Goal: Task Accomplishment & Management: Use online tool/utility

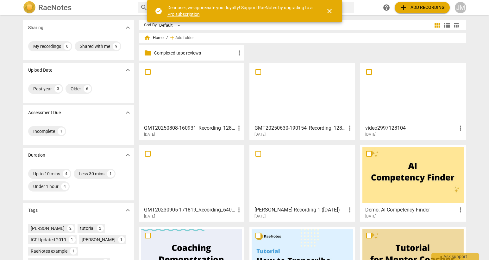
click at [212, 130] on h3 "GMT20250808-160931_Recording_1280x720" at bounding box center [189, 128] width 91 height 8
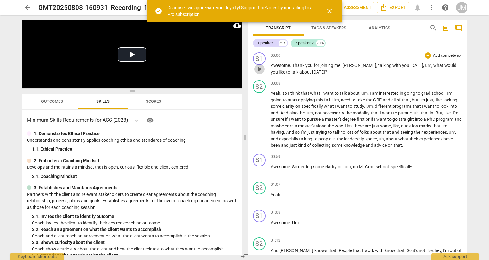
click at [260, 69] on span "play_arrow" at bounding box center [260, 69] width 8 height 8
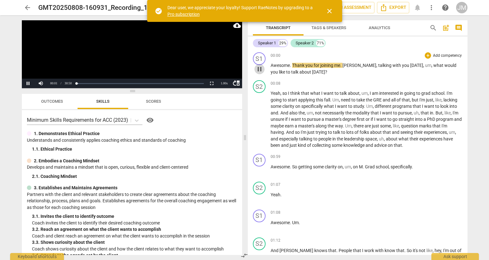
click at [260, 69] on span "pause" at bounding box center [260, 69] width 8 height 8
click at [327, 13] on span "close" at bounding box center [330, 11] width 8 height 8
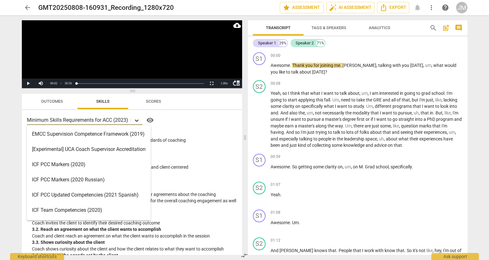
click at [135, 121] on icon at bounding box center [137, 120] width 6 height 6
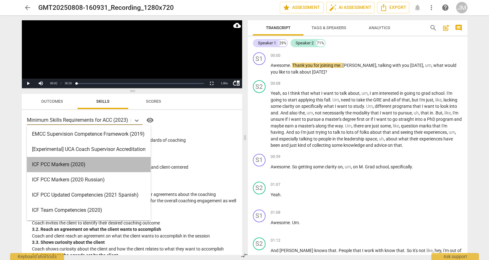
click at [83, 165] on div "ICF PCC Markers (2020)" at bounding box center [89, 164] width 124 height 15
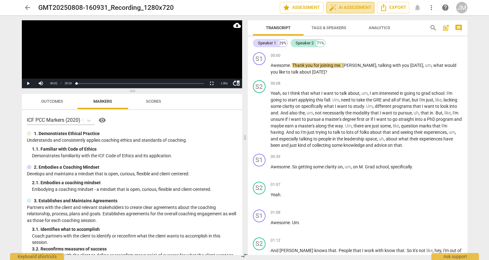
click at [342, 6] on span "auto_fix_high AI Assessment" at bounding box center [350, 8] width 42 height 8
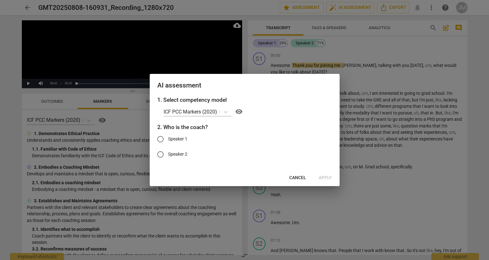
click at [186, 140] on span "Speaker 1" at bounding box center [177, 138] width 19 height 7
click at [168, 140] on input "Speaker 1" at bounding box center [160, 138] width 15 height 15
radio input "true"
click at [324, 177] on span "Apply" at bounding box center [325, 177] width 13 height 6
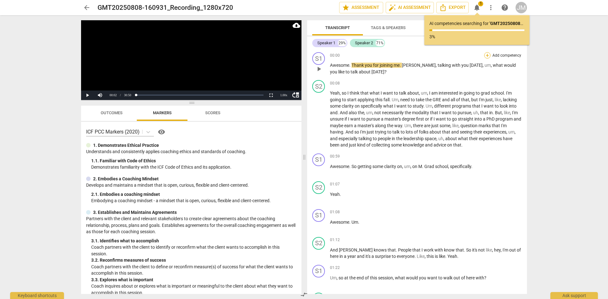
click at [488, 56] on div "+" at bounding box center [487, 55] width 6 height 6
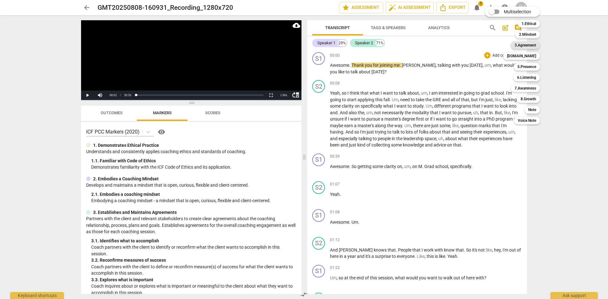
click at [489, 44] on b "3.Agreement" at bounding box center [525, 45] width 22 height 8
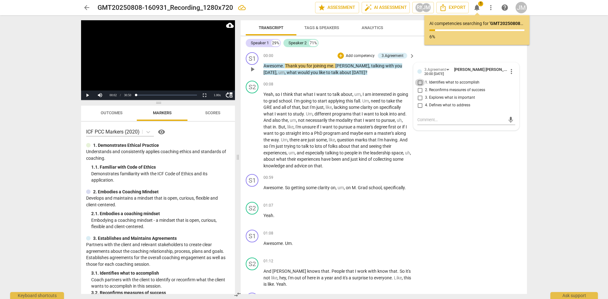
click at [418, 81] on input "1. Identifies what to accomplish" at bounding box center [420, 83] width 10 height 8
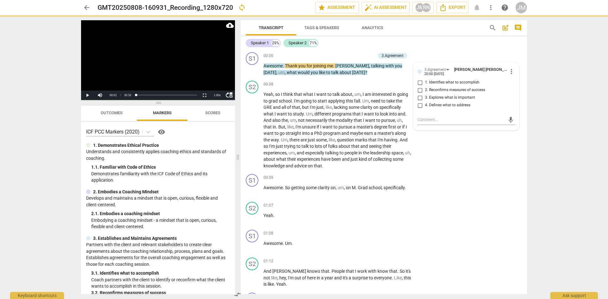
checkbox input "true"
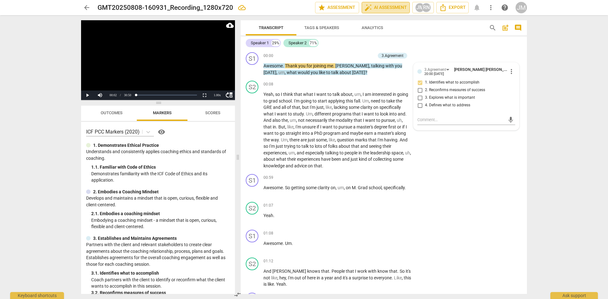
click at [392, 8] on span "auto_fix_high AI Assessment" at bounding box center [385, 8] width 42 height 8
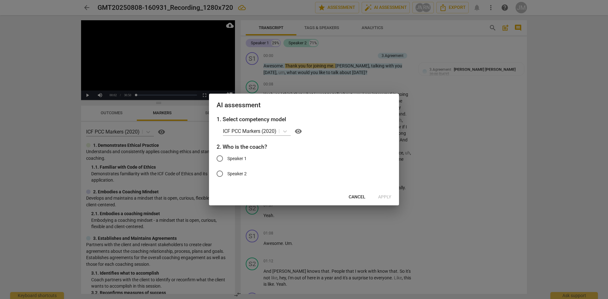
click at [240, 155] on span "Speaker 1" at bounding box center [236, 158] width 19 height 7
click at [227, 155] on input "Speaker 1" at bounding box center [219, 158] width 15 height 15
radio input "true"
click at [382, 198] on span "Apply" at bounding box center [384, 197] width 13 height 6
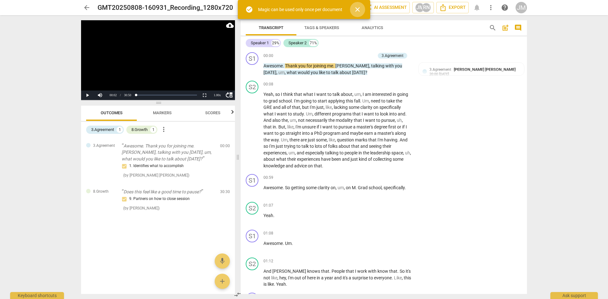
click at [358, 9] on span "close" at bounding box center [358, 10] width 8 height 8
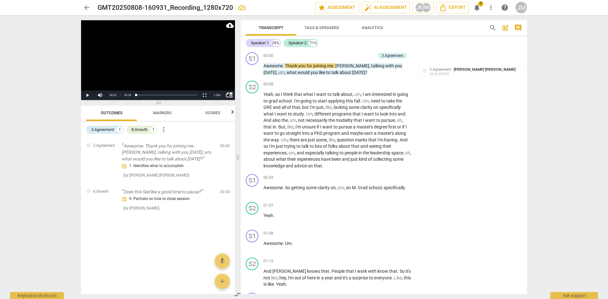
click at [477, 11] on span "notifications" at bounding box center [477, 8] width 8 height 8
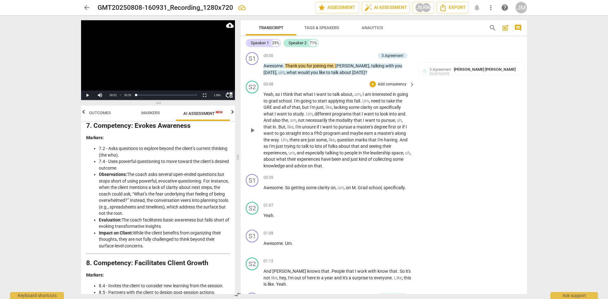
scroll to position [1002, 0]
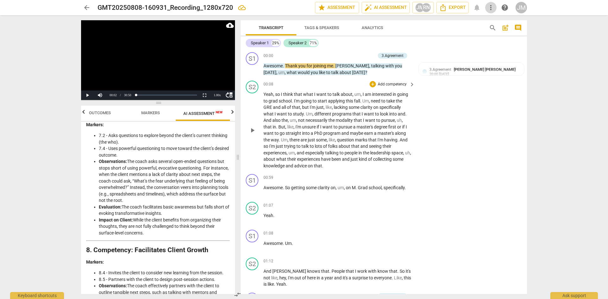
click at [489, 11] on span "more_vert" at bounding box center [491, 8] width 8 height 8
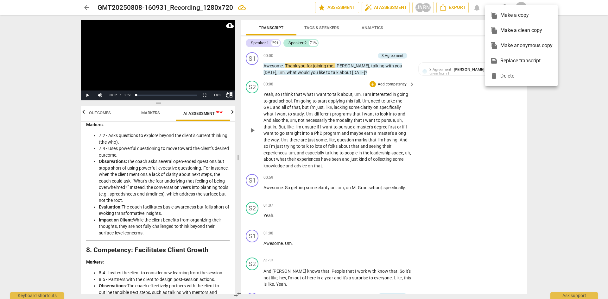
drag, startPoint x: 233, startPoint y: 261, endPoint x: 235, endPoint y: 284, distance: 23.2
click at [235, 259] on div at bounding box center [304, 149] width 608 height 299
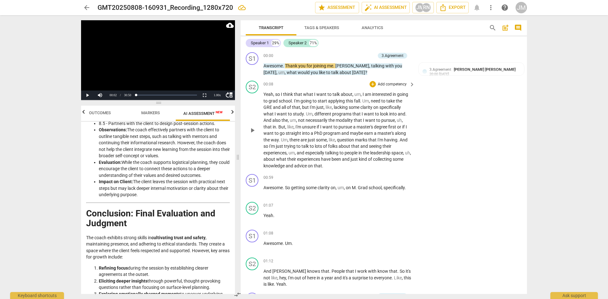
scroll to position [1248, 0]
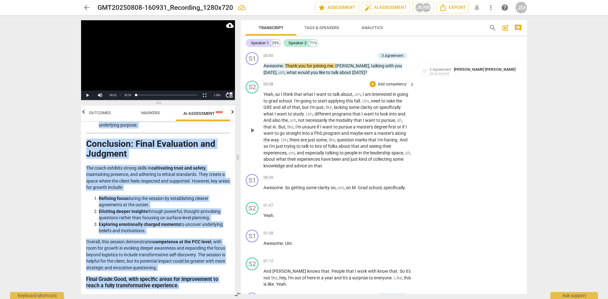
drag, startPoint x: 87, startPoint y: 146, endPoint x: 197, endPoint y: 288, distance: 180.1
copy div "Loremips do sit Ametcons Adipisc Elit seddoeiu temporinc utl etdol’m aliquaenim…"
click at [101, 113] on span "Outcomes" at bounding box center [100, 112] width 22 height 5
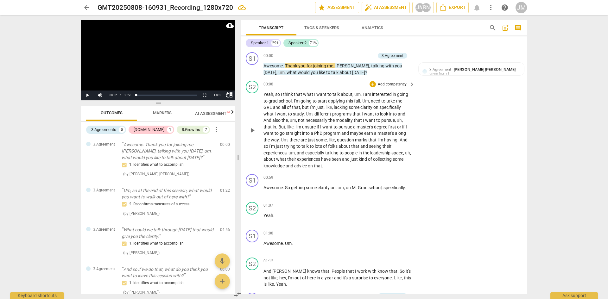
scroll to position [0, 0]
drag, startPoint x: 334, startPoint y: 107, endPoint x: 302, endPoint y: 115, distance: 32.9
click at [302, 115] on p "Yeah , so I think that what I want to talk about , um , I am interested in goin…" at bounding box center [337, 130] width 148 height 78
click at [316, 105] on icon "button" at bounding box center [317, 105] width 4 height 4
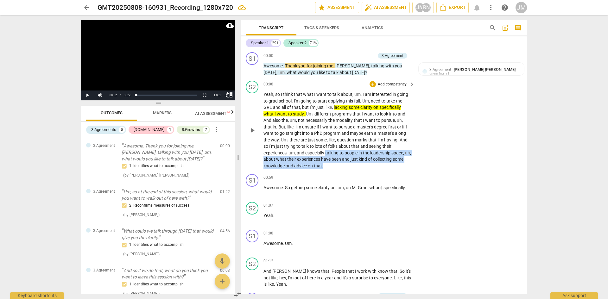
drag, startPoint x: 327, startPoint y: 152, endPoint x: 341, endPoint y: 166, distance: 19.9
click at [341, 166] on p "Yeah , so I think that what I want to talk about , um , I am interested in goin…" at bounding box center [337, 130] width 148 height 78
click at [349, 158] on icon "button" at bounding box center [350, 158] width 6 height 8
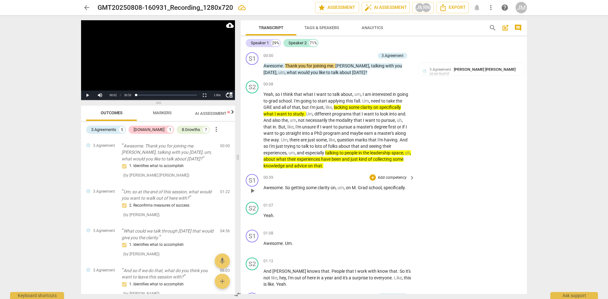
click at [388, 177] on p "Add competency" at bounding box center [392, 178] width 30 height 6
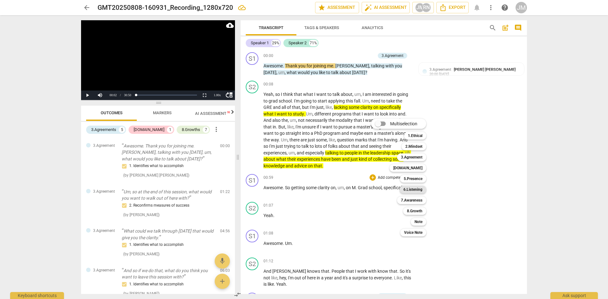
click at [419, 189] on b "6.Listening" at bounding box center [412, 190] width 19 height 8
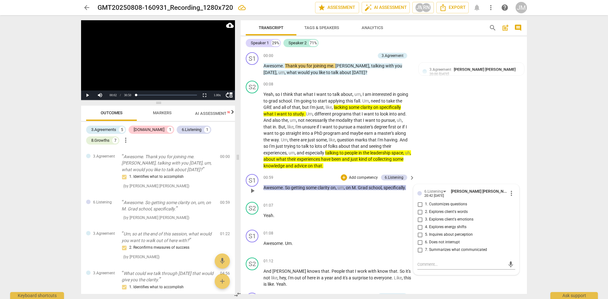
click at [432, 249] on span "7. Summarizes what communicated" at bounding box center [456, 250] width 62 height 6
click at [425, 249] on input "7. Summarizes what communicated" at bounding box center [420, 250] width 10 height 8
click at [432, 249] on span "7. Summarizes what communicated" at bounding box center [456, 250] width 62 height 6
click at [425, 249] on input "7. Summarizes what communicated" at bounding box center [420, 250] width 10 height 8
checkbox input "true"
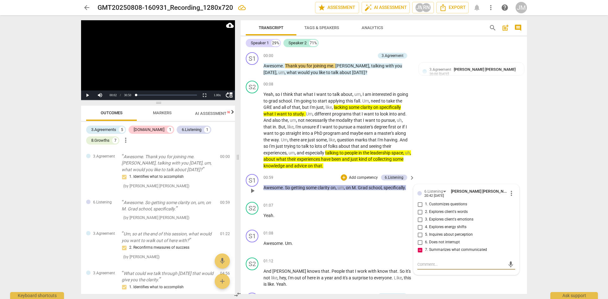
click at [431, 259] on textarea at bounding box center [461, 264] width 88 height 6
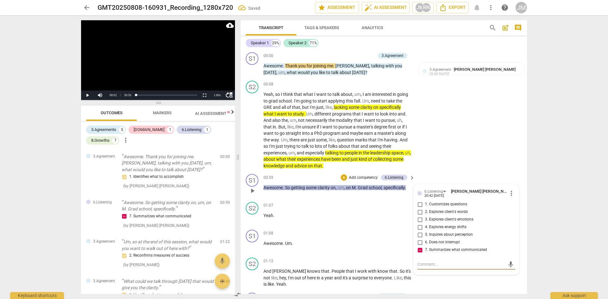
type textarea "C"
type textarea "Co"
type textarea "Coa"
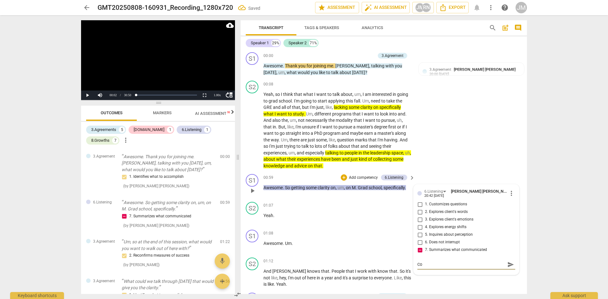
type textarea "Coa"
type textarea "Coac"
type textarea "Coach"
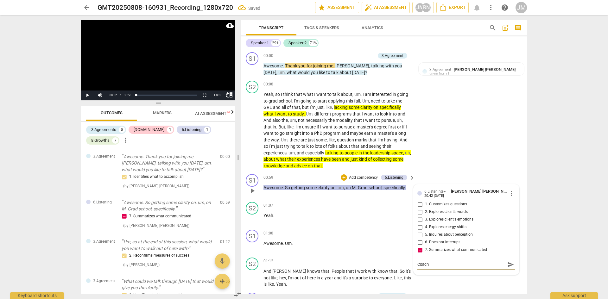
type textarea "Coach"
type textarea "Coach d"
type textarea "Coach do"
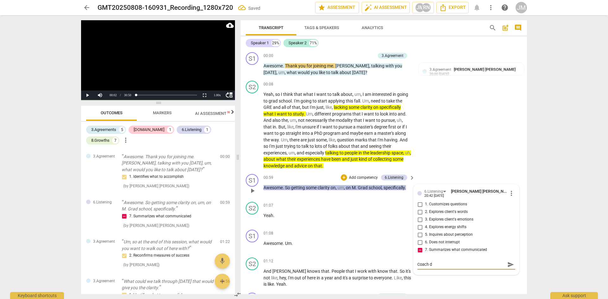
type textarea "Coach do"
type textarea "Coach [PERSON_NAME]"
type textarea "Coach does"
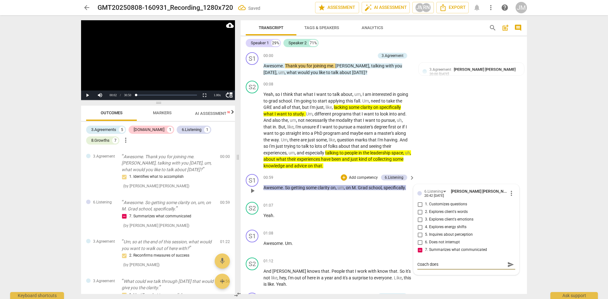
type textarea "Coach doesn"
type textarea "Coach doesn'"
type textarea "Coach doesn't"
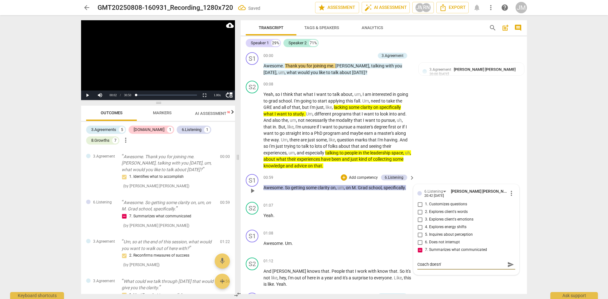
type textarea "Coach doesn't"
type textarea "Coach doesn't e"
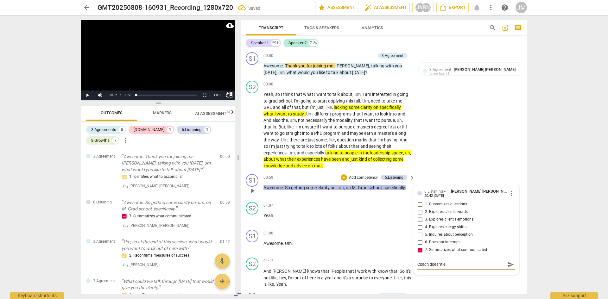
type textarea "Coach doesn't ex"
type textarea "Coach doesn't exc"
type textarea "Coach doesn't ex"
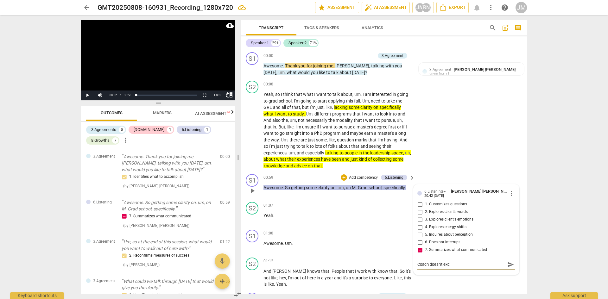
type textarea "Coach doesn't ex"
type textarea "Coach doesn't exa"
type textarea "Coach doesn't exac"
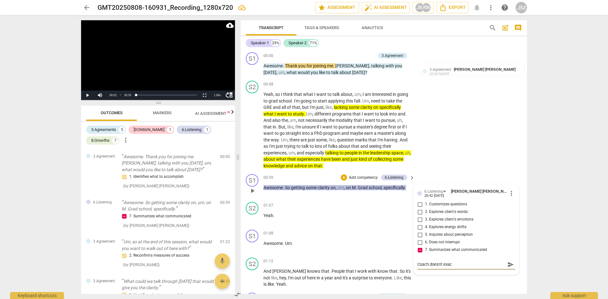
type textarea "Coach doesn't exact"
type textarea "Coach doesn't exacty"
type textarea "Coach doesn't exactyl"
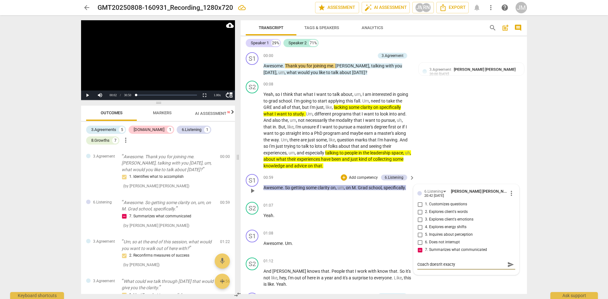
type textarea "Coach doesn't exactyl"
type textarea "Coach doesn't exacty"
type textarea "Coach doesn't exact"
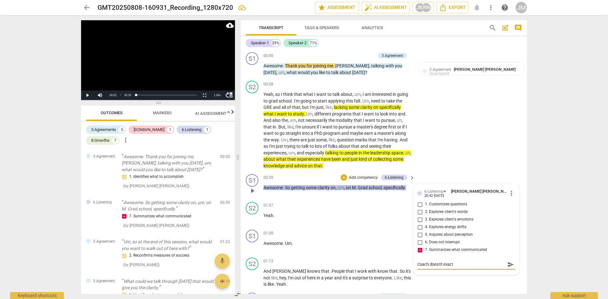
type textarea "Coach doesn't exactl"
type textarea "Coach doesn't exactly"
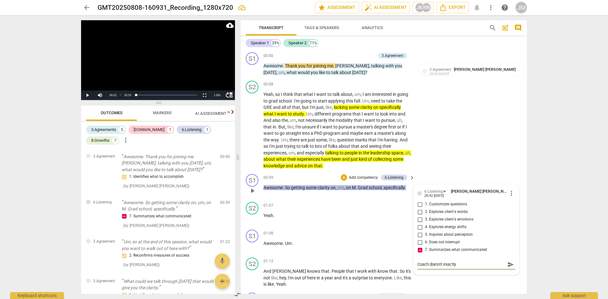
type textarea "Coach doesn't exactly"
type textarea "Coach doesn't exactly s"
type textarea "Coach doesn't exactly su"
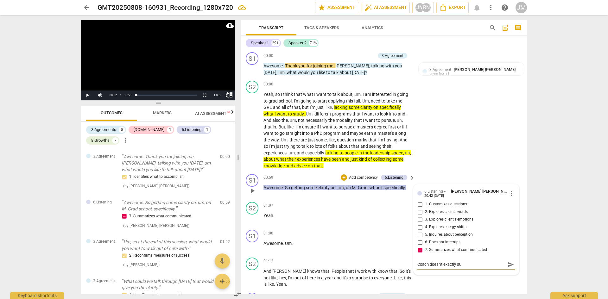
type textarea "Coach doesn't exactly sum"
type textarea "Coach doesn't exactly summ"
type textarea "Coach doesn't exactly summa"
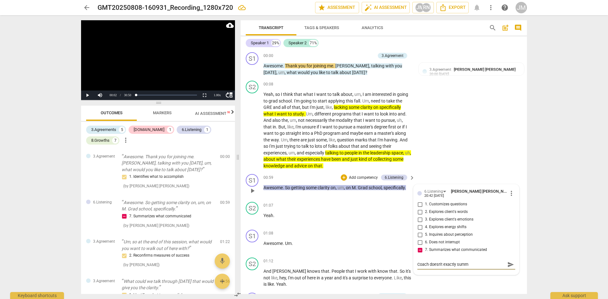
type textarea "Coach doesn't exactly summa"
type textarea "Coach doesn't exactly [PERSON_NAME]"
type textarea "Coach doesn't exactly summari"
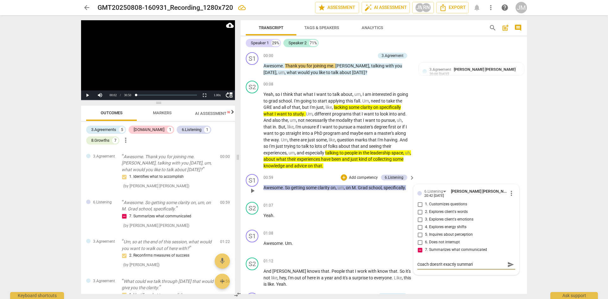
type textarea "Coach doesn't exactly summariz"
type textarea "Coach doesn't exactly summarize"
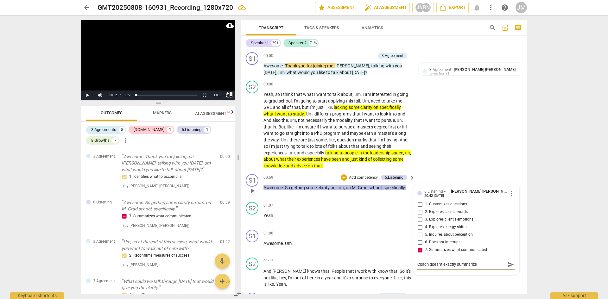
type textarea "Coach doesn't exactly summarize"
type textarea "Coach doesn't exactly summarize w"
type textarea "Coach doesn't exactly summarize wh"
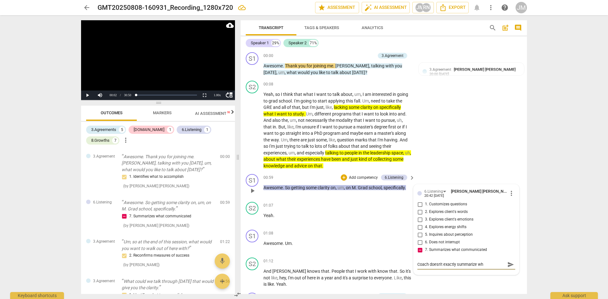
type textarea "Coach doesn't exactly summarize wha"
type textarea "Coach doesn't exactly summarize what"
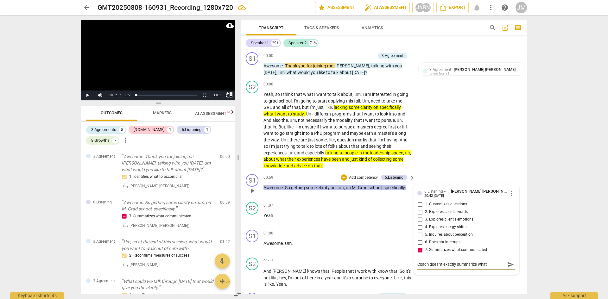
type textarea "Coach doesn't exactly summarize what"
type textarea "Coach doesn't exactly summarize what t"
type textarea "Coach doesn't exactly summarize what th"
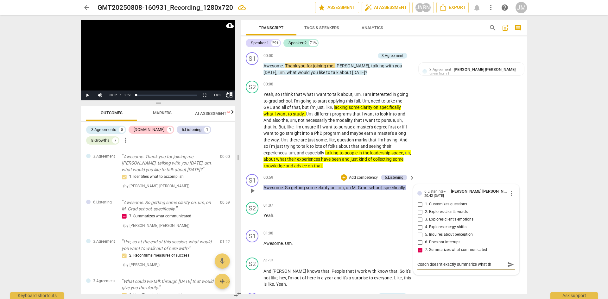
type textarea "Coach doesn't exactly summarize what the"
type textarea "Coach doesn't exactly summarize what the c"
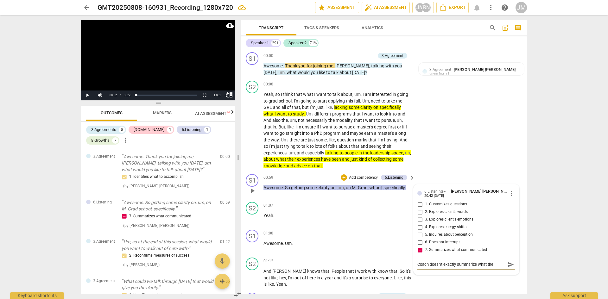
type textarea "Coach doesn't exactly summarize what the c"
type textarea "Coach doesn't exactly summarize what the cl"
type textarea "Coach doesn't exactly summarize what the cli"
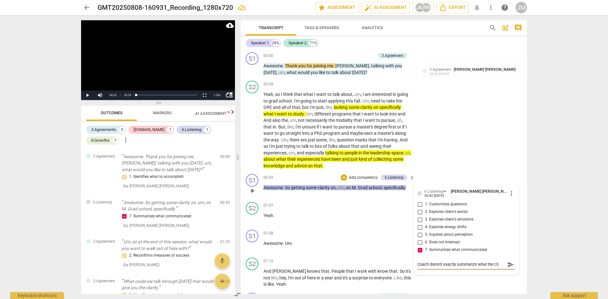
type textarea "Coach doesn't exactly summarize what the clie"
type textarea "Coach doesn't exactly summarize what the clien"
type textarea "Coach doesn't exactly summarize what the client"
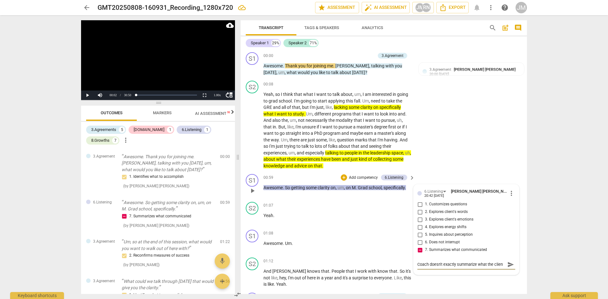
type textarea "Coach doesn't exactly summarize what the client"
type textarea "Coach doesn't exactly summarize what the client h"
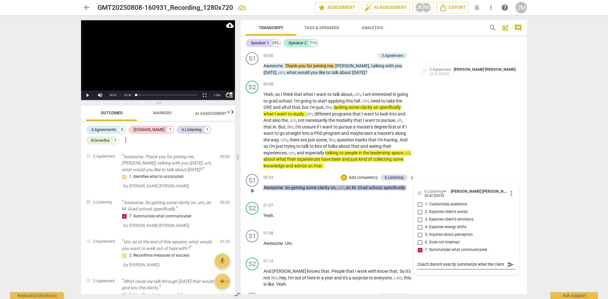
type textarea "Coach doesn't exactly summarize what the client h"
type textarea "Coach doesn't exactly summarize what the client ha"
type textarea "Coach doesn't exactly summarize what the client has"
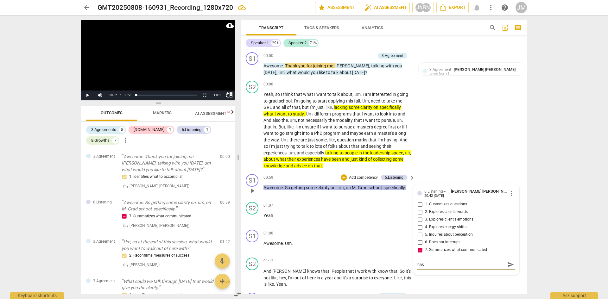
type textarea "Coach doesn't exactly summarize what the client has"
type textarea "Coach doesn't exactly summarize what the client has s"
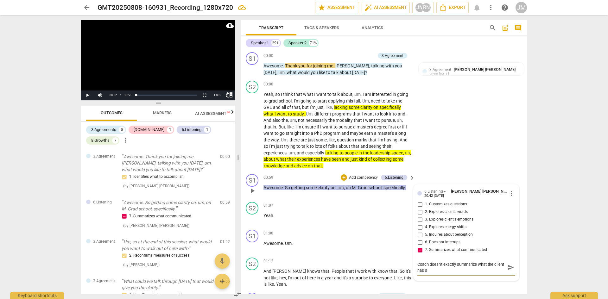
type textarea "Coach doesn't exactly summarize what the client has sa"
type textarea "Coach doesn't exactly summarize what the client has sai"
type textarea "Coach doesn't exactly summarize what the client has said"
type textarea "Coach doesn't exactly summarize what the client has said."
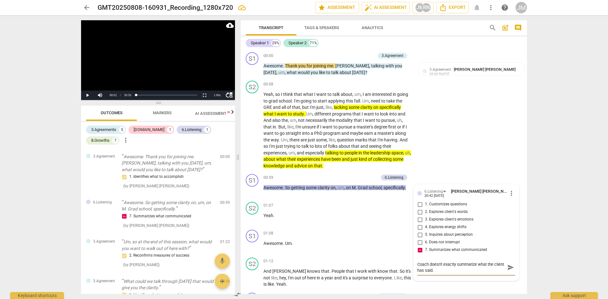
type textarea "Coach doesn't exactly summarize what the client has said."
click at [368, 177] on p "Add competency" at bounding box center [363, 178] width 30 height 6
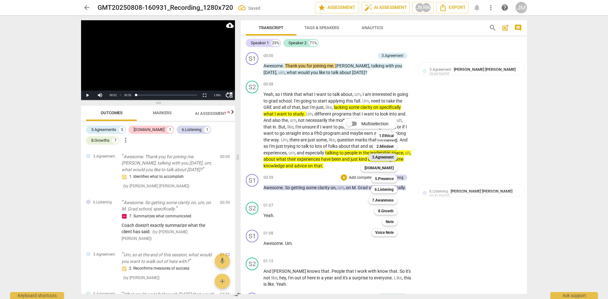
click at [384, 157] on b "3.Agreement" at bounding box center [383, 158] width 22 height 8
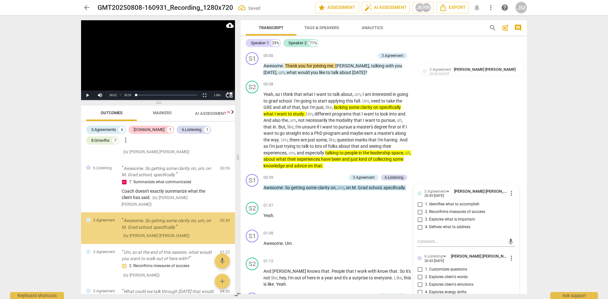
scroll to position [35, 0]
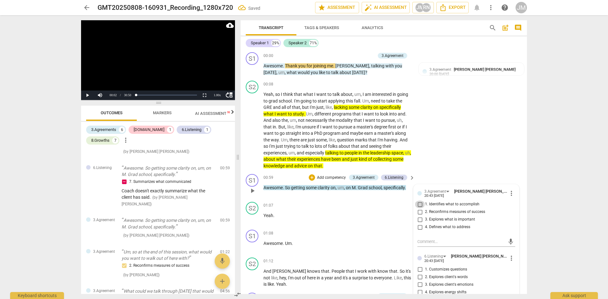
click at [419, 205] on input "1. Identifies what to accomplish" at bounding box center [420, 205] width 10 height 8
checkbox input "true"
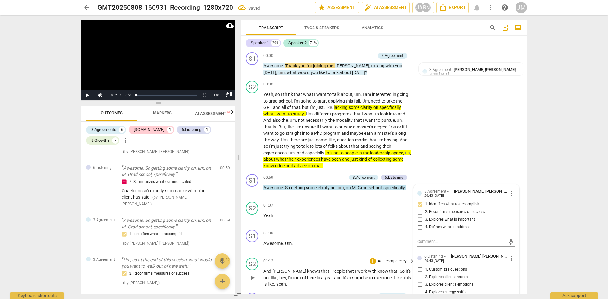
click at [489, 259] on div "S2 play_arrow pause 01:12 + Add competency keyboard_arrow_right And [PERSON_NAM…" at bounding box center [384, 272] width 286 height 35
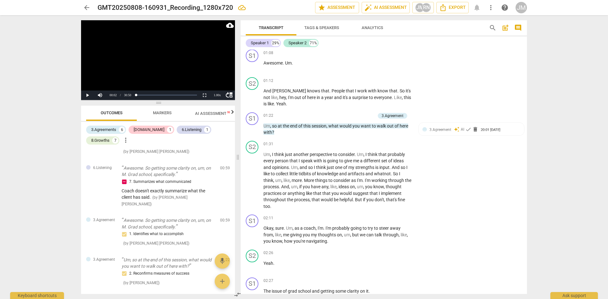
scroll to position [192, 0]
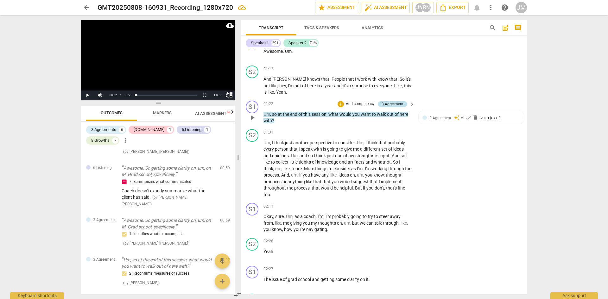
click at [397, 103] on div "3.Agreement" at bounding box center [392, 104] width 22 height 6
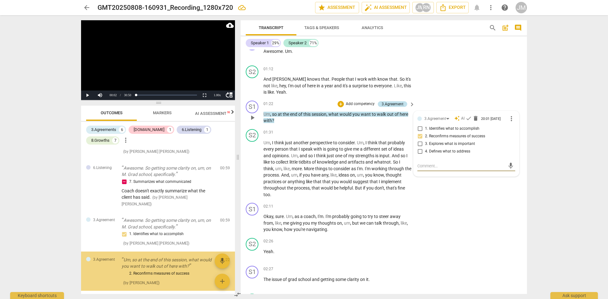
scroll to position [78, 0]
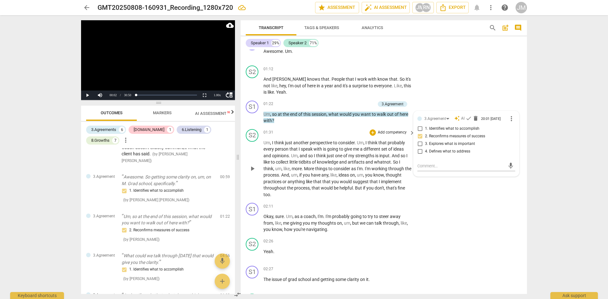
click at [420, 192] on div "S2 play_arrow pause 01:31 + Add competency keyboard_arrow_right Um , I think ju…" at bounding box center [384, 164] width 286 height 74
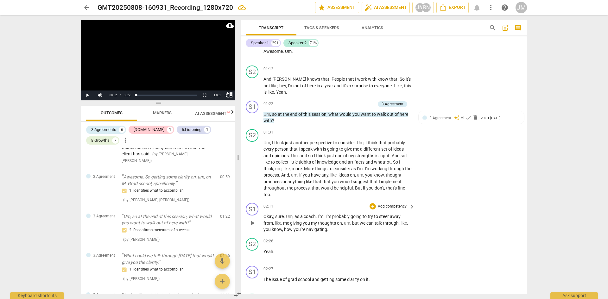
click at [383, 206] on p "Add competency" at bounding box center [392, 207] width 30 height 6
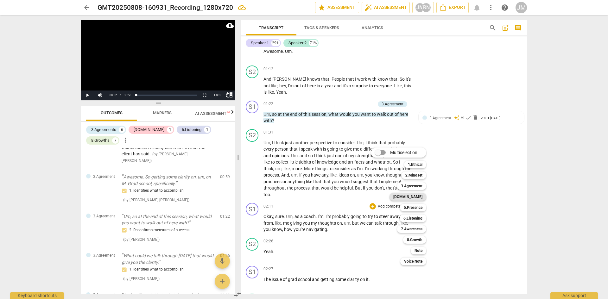
click at [415, 197] on b "[DOMAIN_NAME]" at bounding box center [407, 197] width 29 height 8
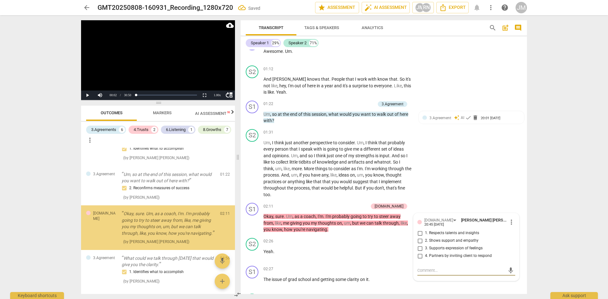
scroll to position [123, 0]
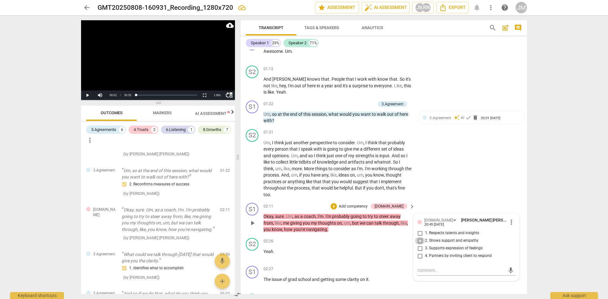
click at [418, 240] on input "2. Shows support and empathy" at bounding box center [420, 241] width 10 height 8
checkbox input "true"
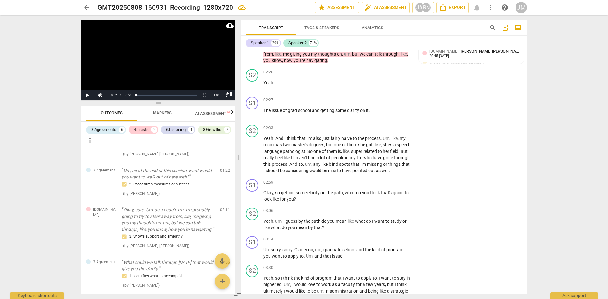
scroll to position [367, 0]
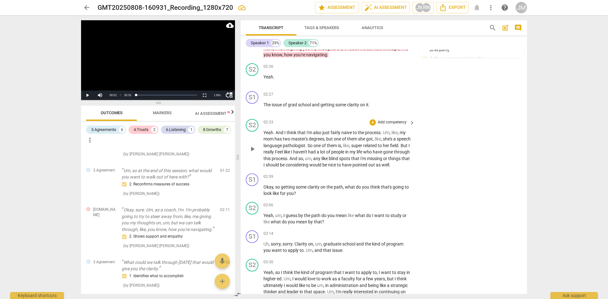
click at [284, 152] on span "Feel" at bounding box center [279, 151] width 9 height 5
drag, startPoint x: 305, startPoint y: 132, endPoint x: 381, endPoint y: 133, distance: 75.4
click at [381, 133] on p "Yeah . And I think that I'm also just fairly naive to the process . Um , like ,…" at bounding box center [337, 148] width 148 height 39
click at [395, 124] on icon "button" at bounding box center [396, 123] width 4 height 4
click at [389, 122] on p "Add competency" at bounding box center [392, 123] width 30 height 6
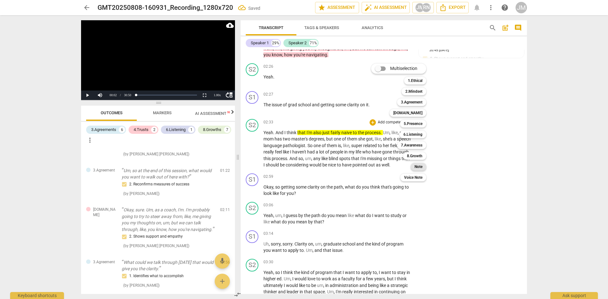
click at [419, 166] on b "Note" at bounding box center [418, 167] width 8 height 8
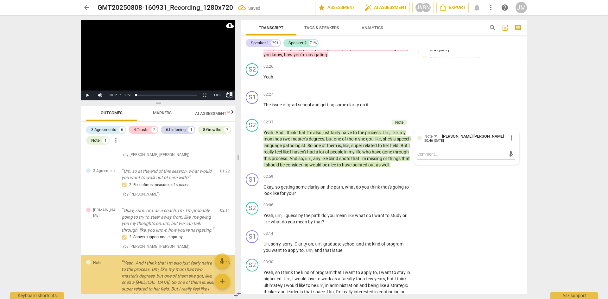
scroll to position [198, 0]
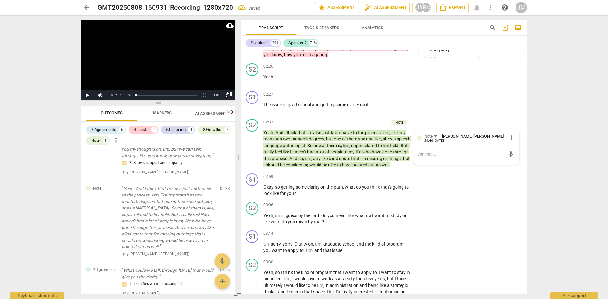
type textarea "I"
type textarea "In"
type textarea "Int"
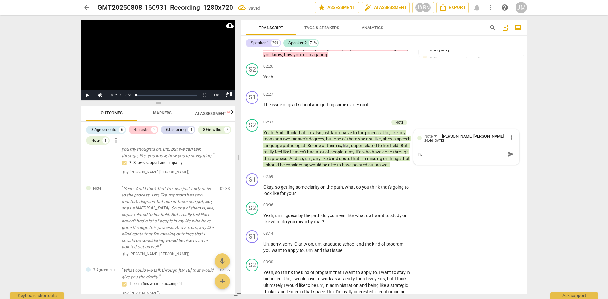
type textarea "Inte"
type textarea "Inter"
type textarea "Intere"
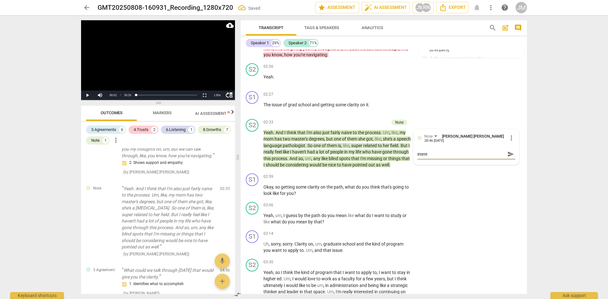
type textarea "Interes"
type textarea "Interest"
type textarea "Interesti"
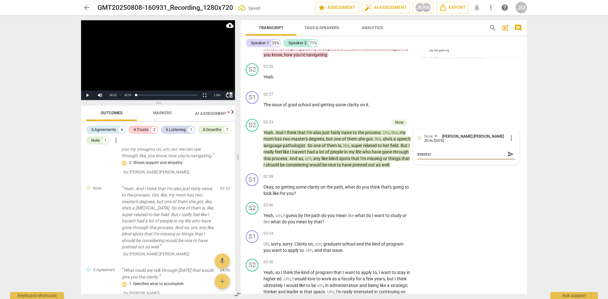
type textarea "Interesti"
type textarea "Interestin"
type textarea "Interesting"
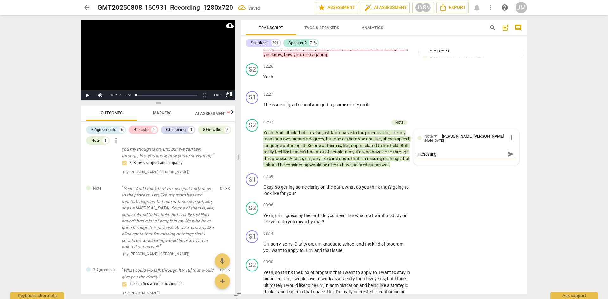
type textarea "Interesting c"
type textarea "Interesting co"
type textarea "Interesting com"
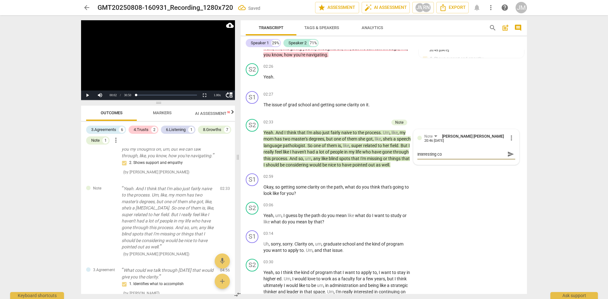
type textarea "Interesting com"
type textarea "Interesting comm"
type textarea "Interesting comme"
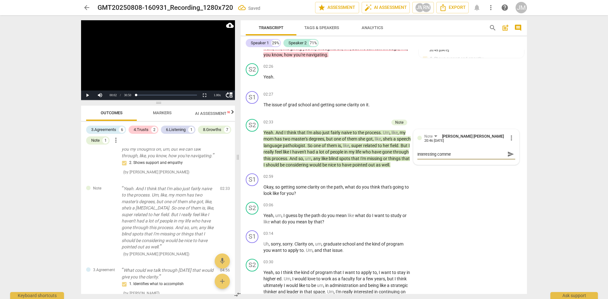
type textarea "Interesting commen"
type textarea "Interesting comment"
type textarea "Interesting comment f"
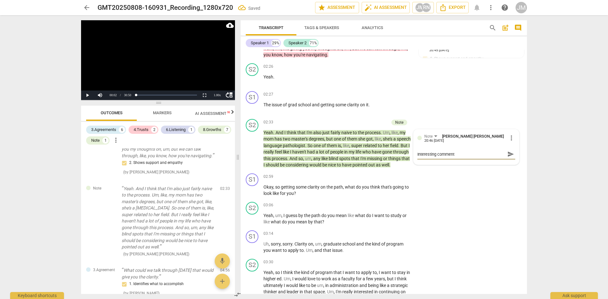
type textarea "Interesting comment f"
type textarea "Interesting comment fo"
type textarea "Interesting comment for"
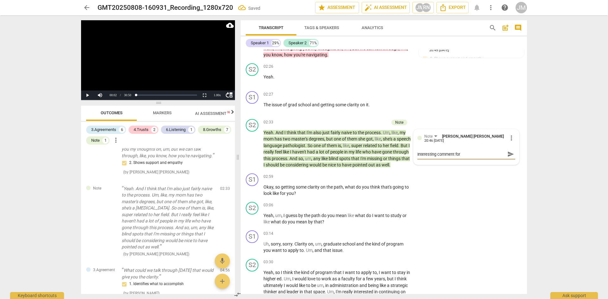
type textarea "Interesting comment for"
type textarea "Interesting comment for t"
type textarea "Interesting comment for th"
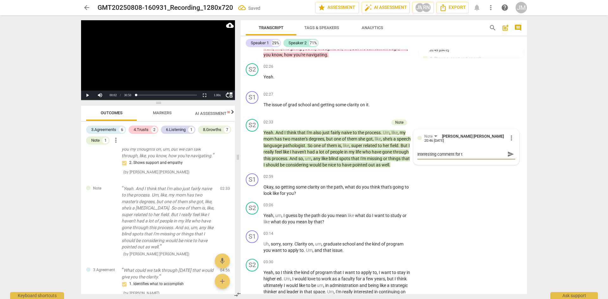
type textarea "Interesting comment for th"
type textarea "Interesting comment for the"
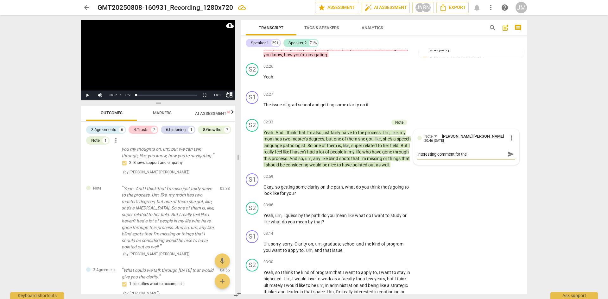
type textarea "Interesting comment for the l"
type textarea "Interesting comment for the lc"
type textarea "Interesting comment for the l"
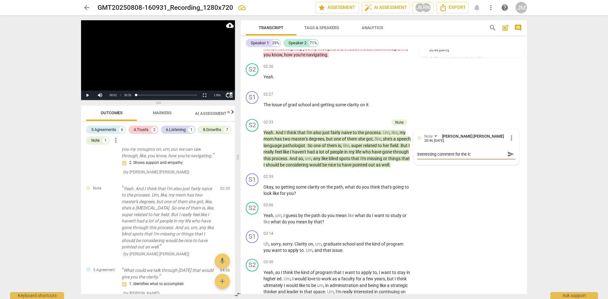
type textarea "Interesting comment for the l"
type textarea "Interesting comment for the"
type textarea "Interesting comment for the c"
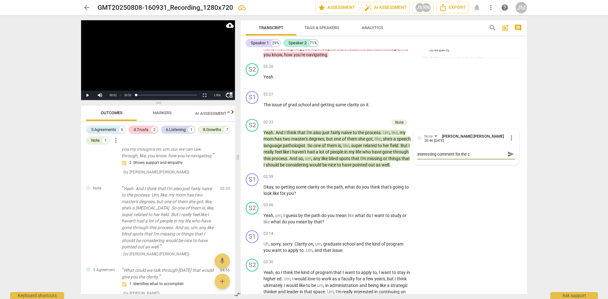
type textarea "Interesting comment for the cl"
type textarea "Interesting comment for the cli"
type textarea "Interesting comment for the clie"
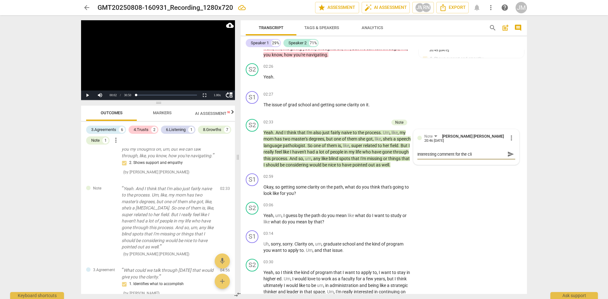
type textarea "Interesting comment for the clie"
type textarea "Interesting comment for the clien"
type textarea "Interesting comment for the client"
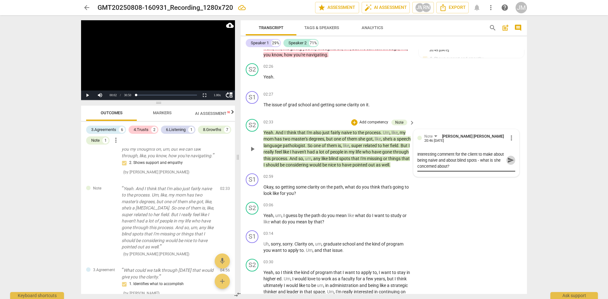
click at [489, 161] on span "send" at bounding box center [510, 160] width 7 height 7
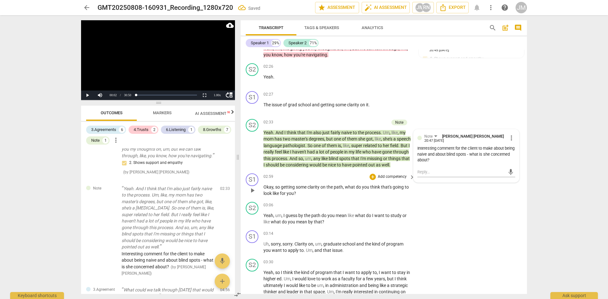
click at [391, 180] on p "Add competency" at bounding box center [392, 177] width 30 height 6
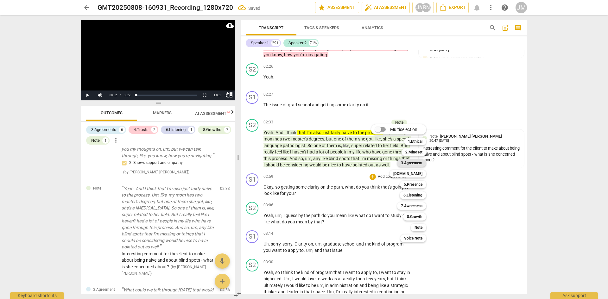
click at [409, 163] on b "3.Agreement" at bounding box center [412, 163] width 22 height 8
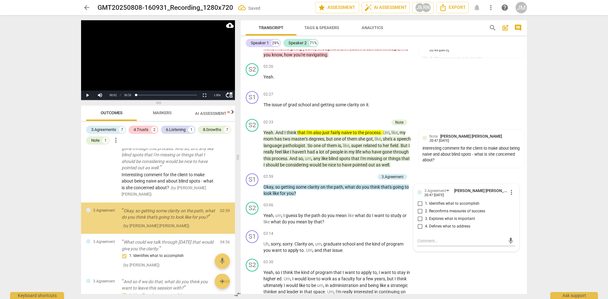
scroll to position [277, 0]
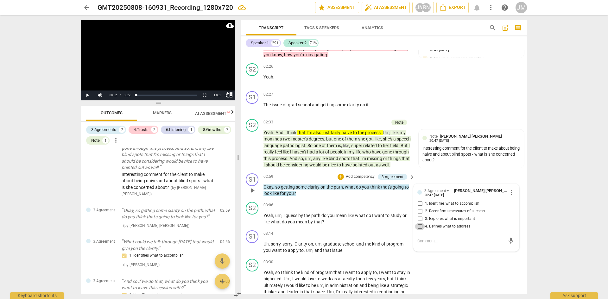
click at [420, 230] on input "4. Defines what to address" at bounding box center [420, 227] width 10 height 8
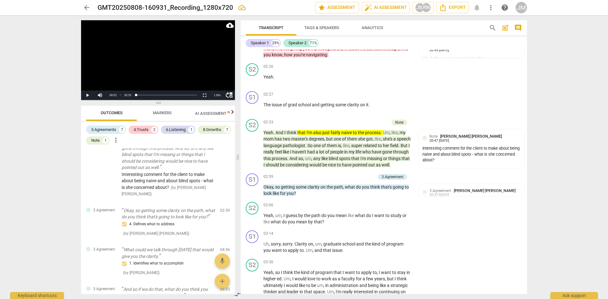
click at [489, 78] on div "Transcript Tags & Speakers Analytics search post_add comment Speaker 1 29% Spea…" at bounding box center [385, 157] width 294 height 284
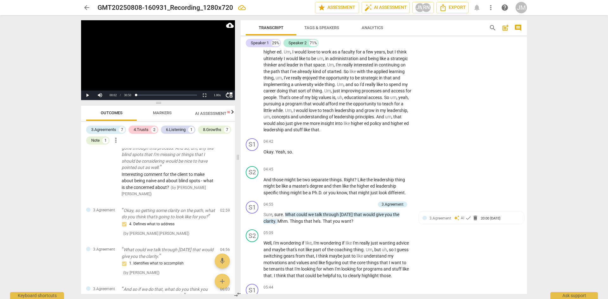
scroll to position [606, 0]
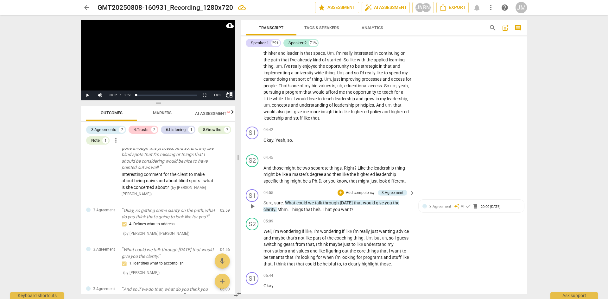
click at [409, 213] on p "Sure , sure . What could we talk through [DATE] that would give you the clarity…" at bounding box center [337, 206] width 148 height 13
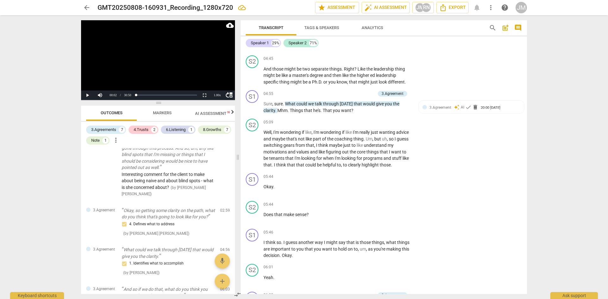
scroll to position [716, 0]
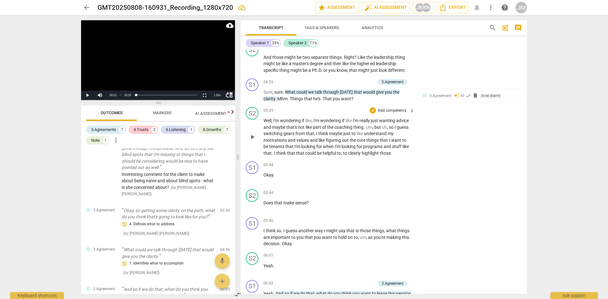
drag, startPoint x: 525, startPoint y: 98, endPoint x: 383, endPoint y: 161, distance: 155.2
click at [383, 156] on span "those" at bounding box center [385, 153] width 11 height 5
drag, startPoint x: 380, startPoint y: 140, endPoint x: 284, endPoint y: 153, distance: 96.1
click at [284, 153] on p "Well , I'm wondering if like , I'm wondering if like I'm really just wanting ad…" at bounding box center [337, 136] width 148 height 39
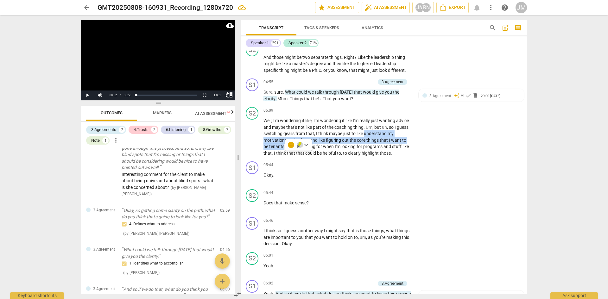
click at [300, 145] on icon "button" at bounding box center [300, 144] width 4 height 4
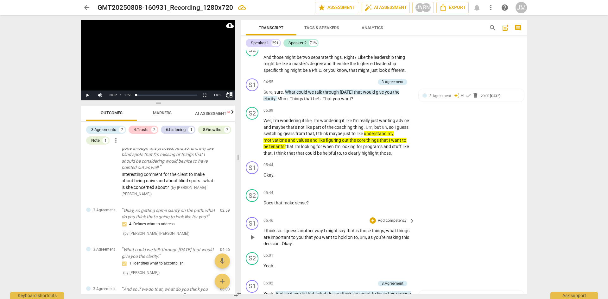
click at [378, 247] on p "I think so . I guess another way I might say that is those things , what things…" at bounding box center [337, 238] width 148 height 20
click at [389, 224] on p "Add competency" at bounding box center [392, 221] width 30 height 6
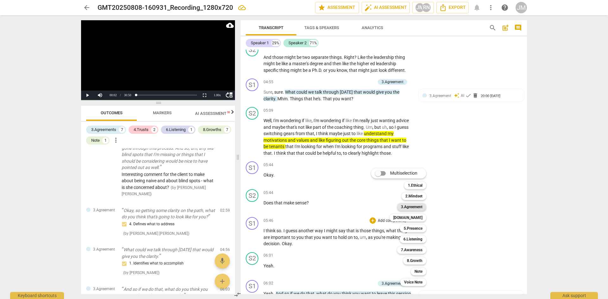
click at [409, 207] on b "3.Agreement" at bounding box center [412, 207] width 22 height 8
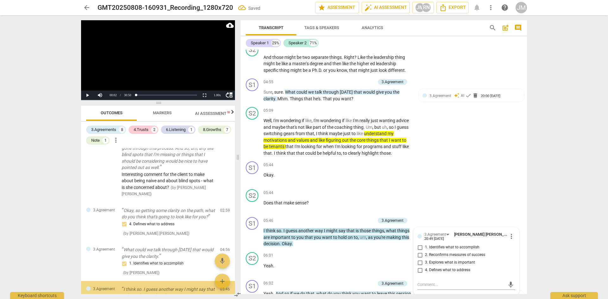
scroll to position [366, 0]
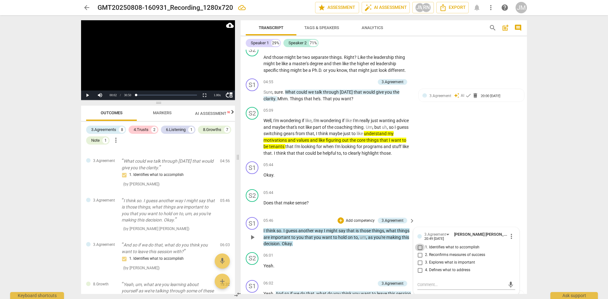
click at [420, 251] on input "1. Identifies what to accomplish" at bounding box center [420, 248] width 10 height 8
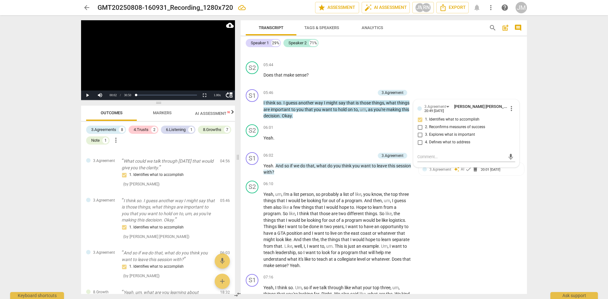
scroll to position [856, 0]
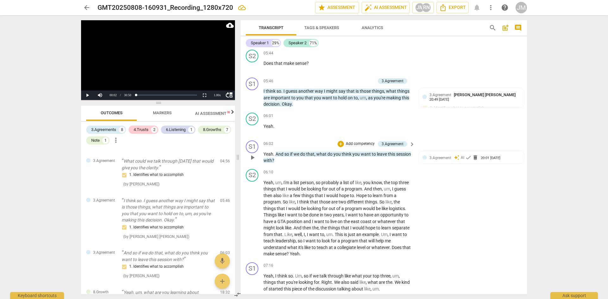
click at [359, 147] on p "Add competency" at bounding box center [360, 144] width 30 height 6
click at [359, 150] on div "Multiselection m 1.Ethical 1 2.Mindset 2 3.Agreement 3 [DOMAIN_NAME] 4 5.Presen…" at bounding box center [372, 150] width 70 height 121
click at [374, 130] on b "3.Agreement" at bounding box center [380, 130] width 22 height 8
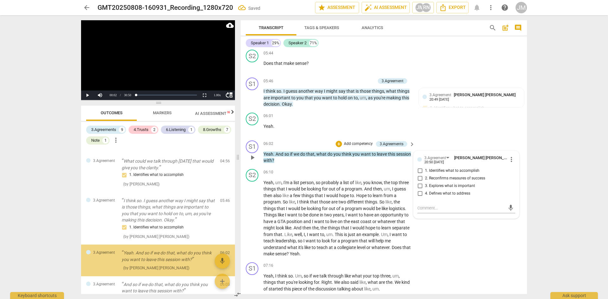
scroll to position [412, 0]
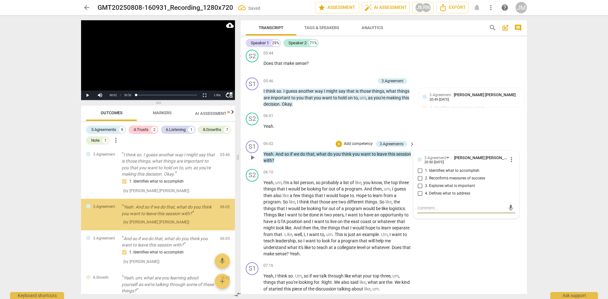
click at [427, 211] on textarea at bounding box center [461, 208] width 88 height 6
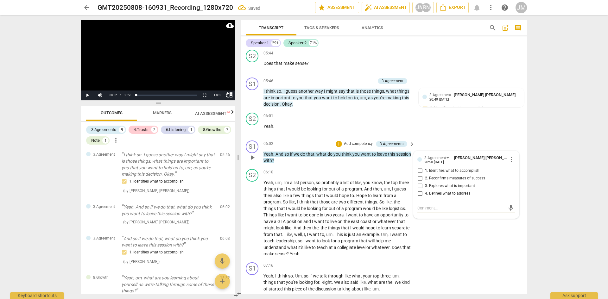
click at [427, 211] on textarea at bounding box center [461, 208] width 88 height 6
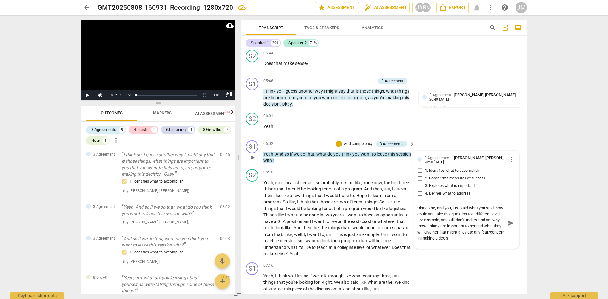
scroll to position [0, 0]
drag, startPoint x: 416, startPoint y: 214, endPoint x: 442, endPoint y: 219, distance: 26.8
click at [442, 219] on textarea "Since she, and you, just said what you said, how could you take this question t…" at bounding box center [461, 223] width 88 height 36
click at [456, 227] on textarea "Given what the client and the coach just said, coach could take this question t…" at bounding box center [461, 223] width 88 height 36
drag, startPoint x: 450, startPoint y: 226, endPoint x: 503, endPoint y: 225, distance: 53.5
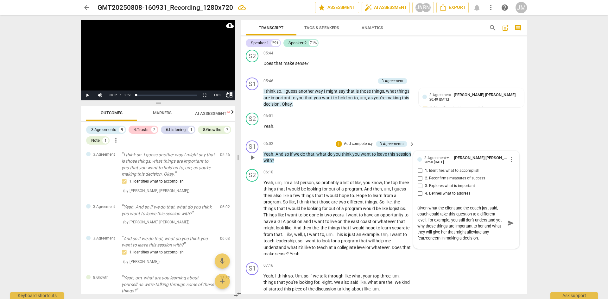
click at [489, 225] on div "Given what the client and the coach just said, coach could take this question t…" at bounding box center [466, 223] width 98 height 36
click at [464, 236] on textarea "Given what the client and the coach just said, coach could take this question t…" at bounding box center [461, 223] width 88 height 36
click at [489, 227] on span "send" at bounding box center [510, 223] width 7 height 7
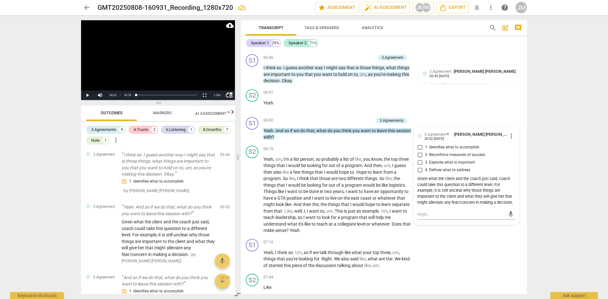
scroll to position [914, 0]
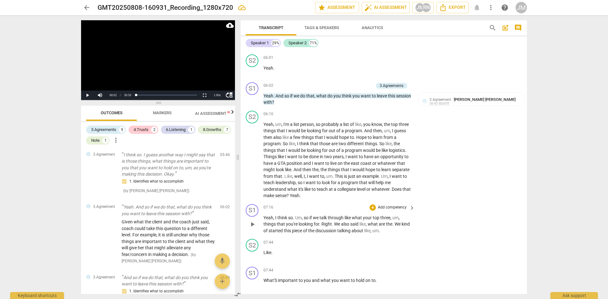
click at [383, 211] on p "Add competency" at bounding box center [392, 208] width 30 height 6
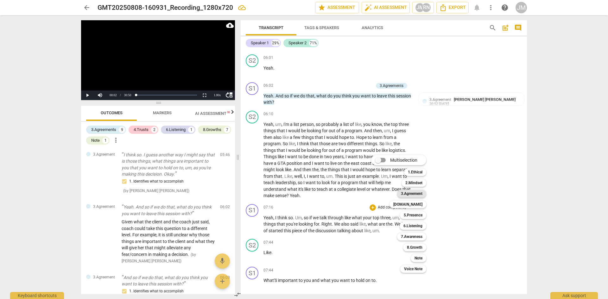
click at [408, 191] on b "3.Agreement" at bounding box center [412, 194] width 22 height 8
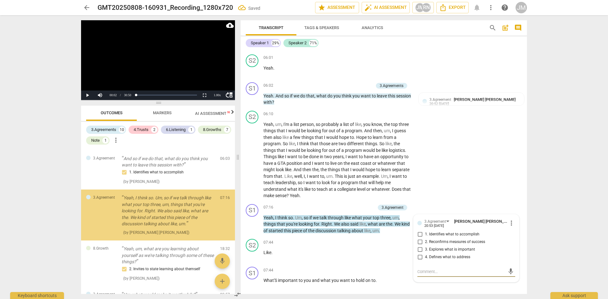
scroll to position [531, 0]
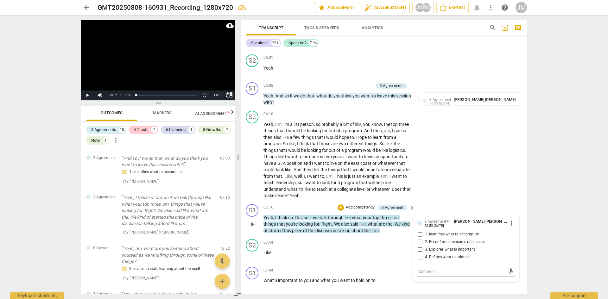
click at [430, 245] on span "2. Reconfirms measures of success" at bounding box center [455, 242] width 60 height 6
click at [425, 246] on input "2. Reconfirms measures of success" at bounding box center [420, 242] width 10 height 8
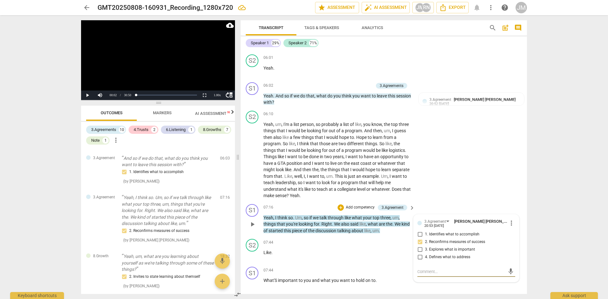
click at [422, 259] on textarea at bounding box center [461, 272] width 88 height 6
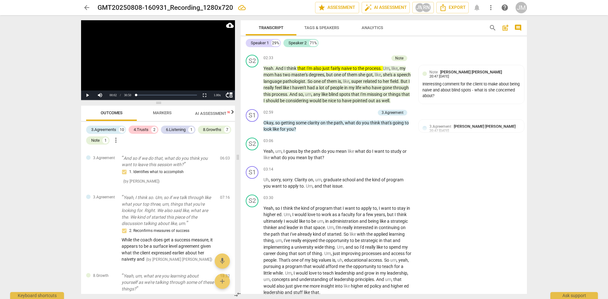
scroll to position [437, 0]
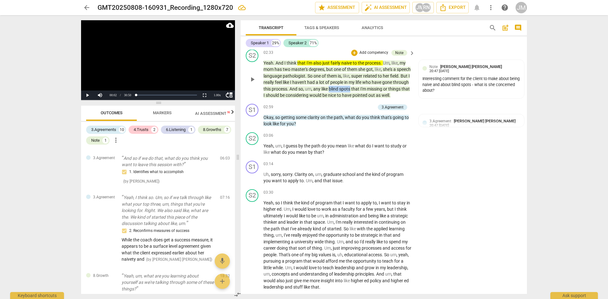
drag, startPoint x: 357, startPoint y: 87, endPoint x: 378, endPoint y: 88, distance: 21.5
click at [378, 88] on p "Yeah . And I think that I'm also just fairly naive to the process . Um , like ,…" at bounding box center [337, 79] width 148 height 39
click at [394, 80] on icon "button" at bounding box center [394, 80] width 4 height 4
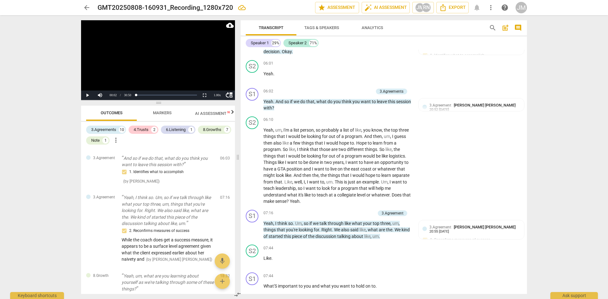
scroll to position [984, 0]
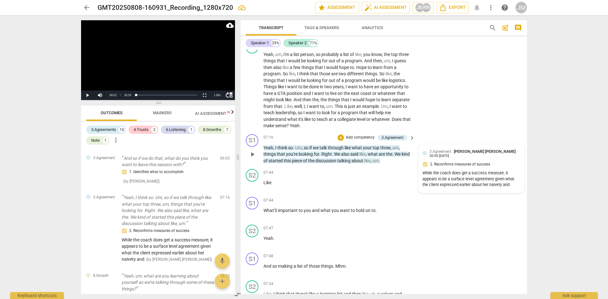
click at [489, 188] on div "While the coach does get a success measure, it appears to be a surface level ag…" at bounding box center [471, 179] width 98 height 18
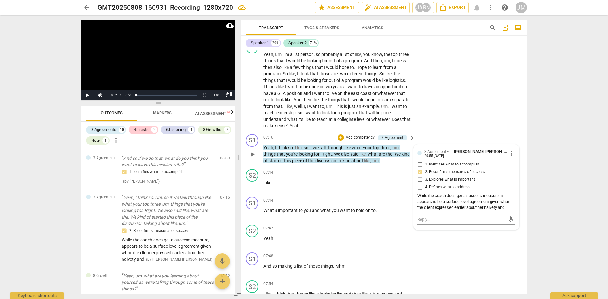
click at [489, 211] on div "While the coach does get a success measure, it appears to be a surface level ag…" at bounding box center [466, 202] width 98 height 18
click at [489, 157] on span "more_vert" at bounding box center [511, 153] width 8 height 8
click at [489, 156] on li "Edit" at bounding box center [516, 160] width 22 height 12
click at [489, 215] on textarea "While the coach does get a success measure, it appears to be a surface level ag…" at bounding box center [466, 206] width 98 height 18
click at [469, 211] on textarea "While the coach does get a success measure, it appears to be a surface level ag…" at bounding box center [466, 209] width 98 height 24
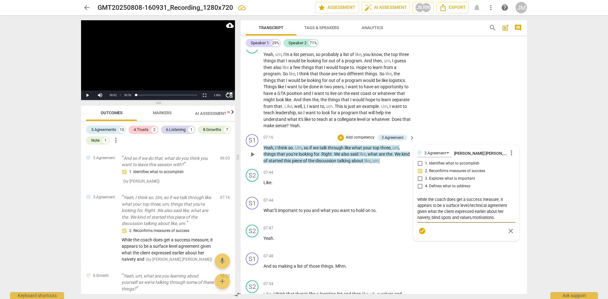
click at [489, 221] on textarea "While the coach does get a success measure, it appears to be a surface level/te…" at bounding box center [466, 209] width 98 height 24
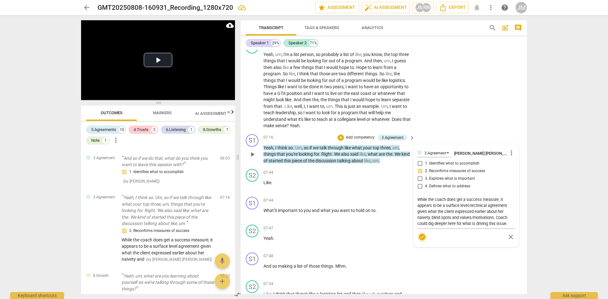
click at [420, 241] on span "check_circle" at bounding box center [422, 237] width 8 height 8
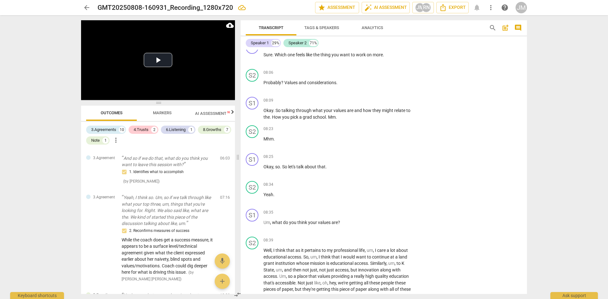
scroll to position [1281, 0]
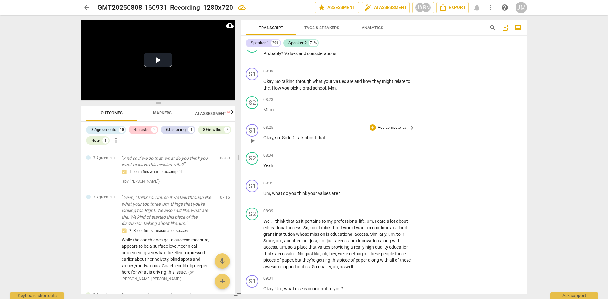
click at [384, 131] on p "Add competency" at bounding box center [392, 128] width 30 height 6
click at [415, 134] on b "5.Presence" at bounding box center [413, 136] width 19 height 8
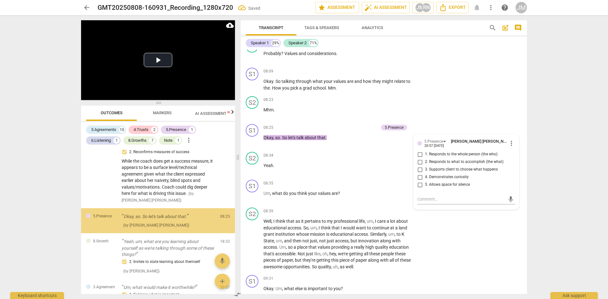
scroll to position [616, 0]
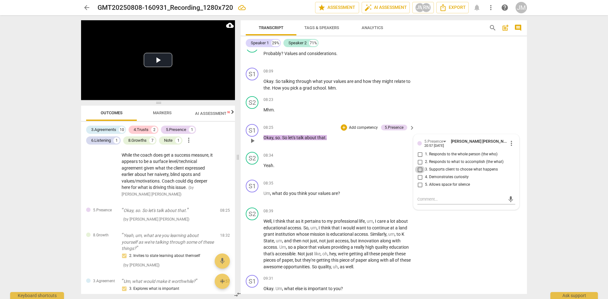
click at [419, 173] on input "3. Supports client to choose what happens" at bounding box center [420, 170] width 10 height 8
click at [425, 202] on textarea at bounding box center [461, 199] width 88 height 6
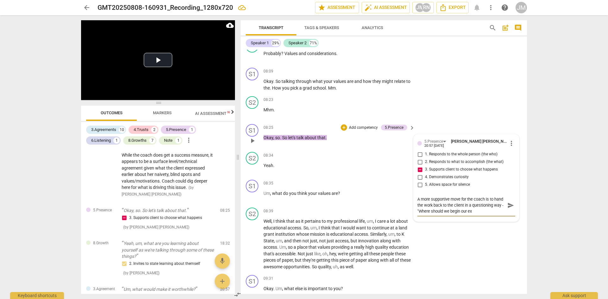
scroll to position [5, 0]
click at [489, 209] on span "send" at bounding box center [510, 205] width 7 height 7
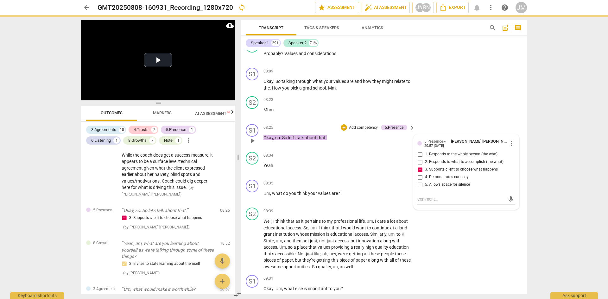
scroll to position [0, 0]
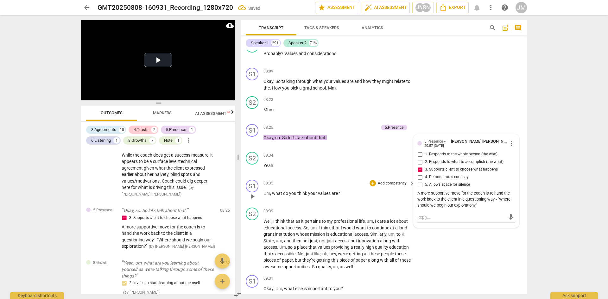
click at [380, 186] on p "Add competency" at bounding box center [392, 184] width 30 height 6
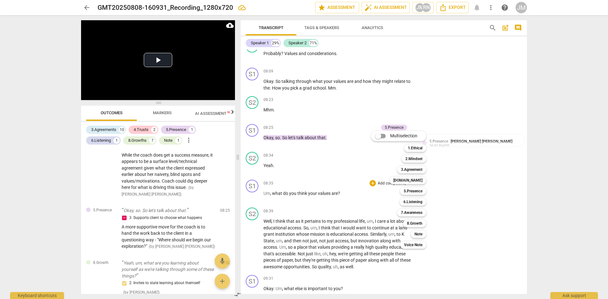
click at [165, 110] on div at bounding box center [304, 149] width 608 height 299
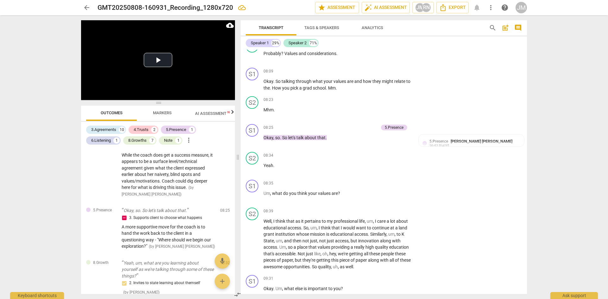
click at [161, 112] on span "Markers" at bounding box center [162, 112] width 19 height 5
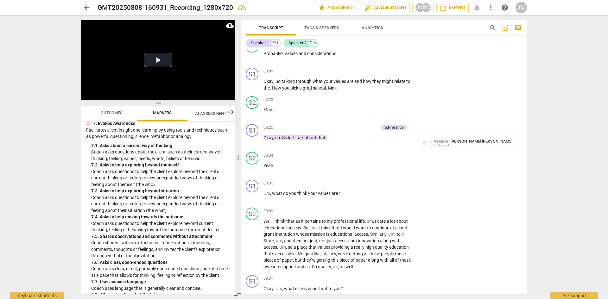
scroll to position [608, 0]
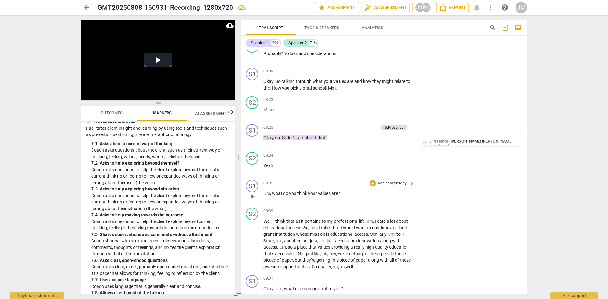
click at [378, 186] on p "Add competency" at bounding box center [392, 184] width 30 height 6
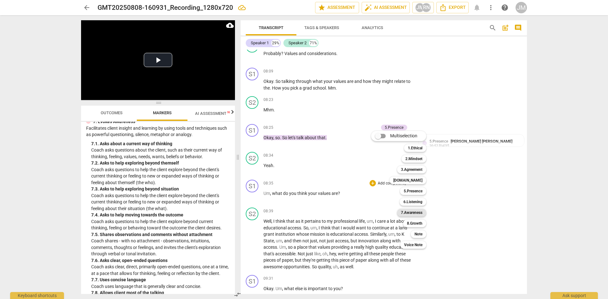
click at [409, 211] on b "7.Awareness" at bounding box center [412, 213] width 22 height 8
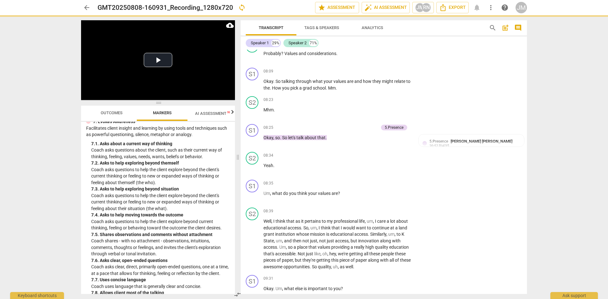
click at [409, 211] on div "Multiselection m 1.Ethical 1 2.Mindset 2 3.Agreement 3 [DOMAIN_NAME] 4 5.Presen…" at bounding box center [394, 190] width 52 height 68
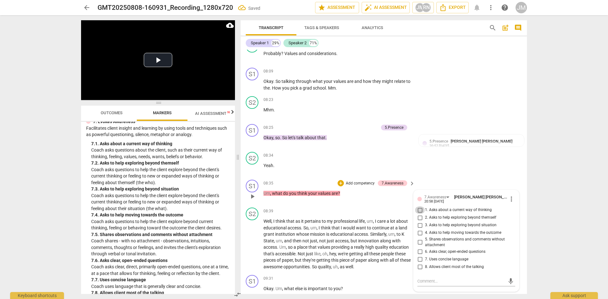
click at [420, 214] on input "1. Asks about a current way of thinking" at bounding box center [420, 210] width 10 height 8
click at [424, 259] on textarea at bounding box center [461, 281] width 88 height 6
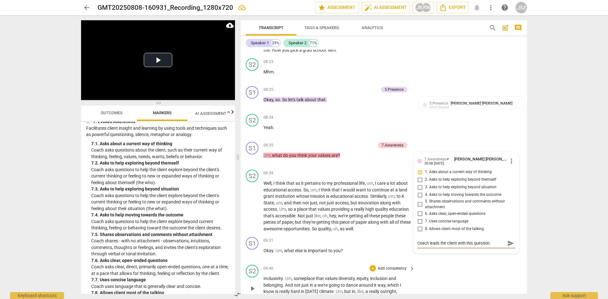
scroll to position [1321, 0]
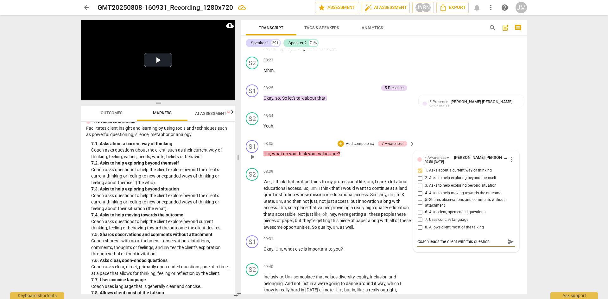
drag, startPoint x: 416, startPoint y: 289, endPoint x: 498, endPoint y: 250, distance: 90.8
click at [489, 245] on textarea "Coach leads the client with this question." at bounding box center [461, 242] width 88 height 6
click at [489, 245] on span "send" at bounding box center [510, 241] width 7 height 7
click at [356, 147] on p "Add competency" at bounding box center [360, 144] width 30 height 6
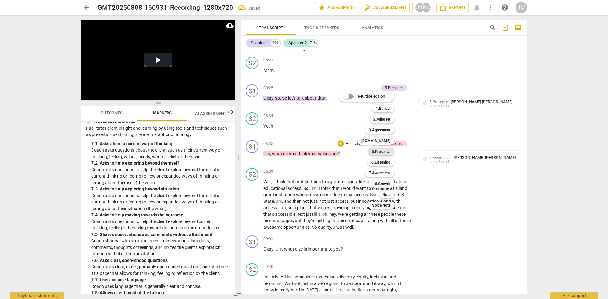
click at [387, 153] on b "5.Presence" at bounding box center [381, 152] width 19 height 8
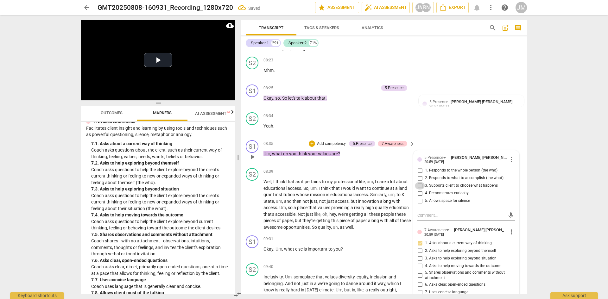
click at [421, 190] on input "3. Supports client to choose what happens" at bounding box center [420, 186] width 10 height 8
click at [429, 218] on textarea at bounding box center [461, 215] width 88 height 6
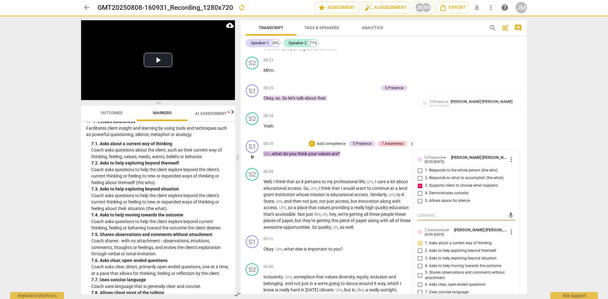
paste textarea "Coach leads the client with this question."
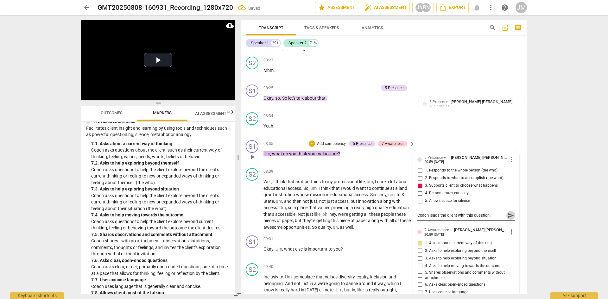
click at [489, 219] on span "send" at bounding box center [510, 215] width 7 height 7
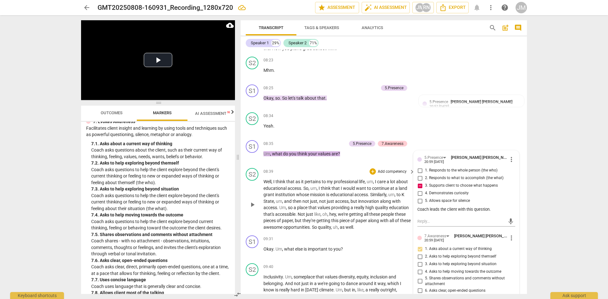
click at [489, 189] on div "S2 play_arrow pause 08:39 + Add competency keyboard_arrow_right Well , I think …" at bounding box center [384, 199] width 286 height 67
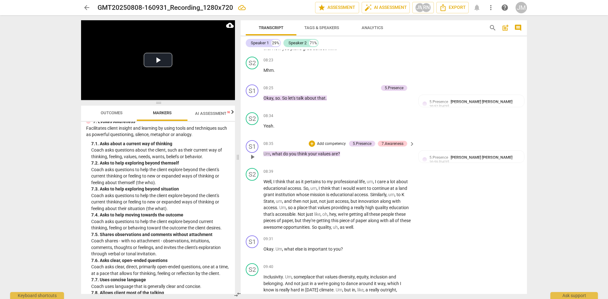
drag, startPoint x: 524, startPoint y: 131, endPoint x: 523, endPoint y: 145, distance: 14.0
click at [489, 145] on div "S1 play_arrow pause 00:00 + Add competency 3.Agreement keyboard_arrow_right Awe…" at bounding box center [384, 172] width 286 height 244
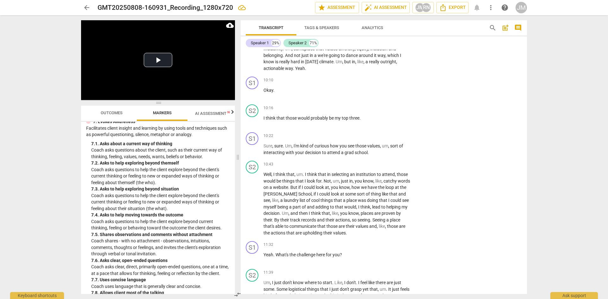
scroll to position [1555, 0]
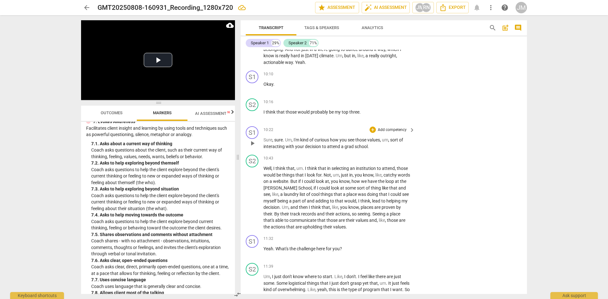
click at [390, 133] on p "Add competency" at bounding box center [392, 130] width 30 height 6
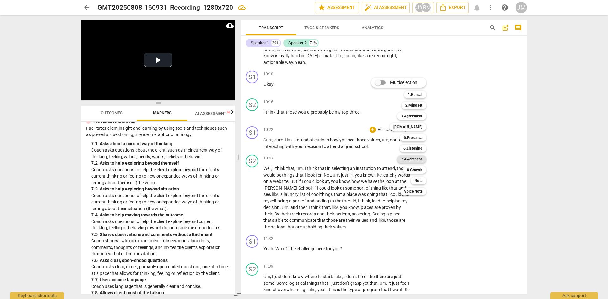
click at [411, 159] on b "7.Awareness" at bounding box center [412, 159] width 22 height 8
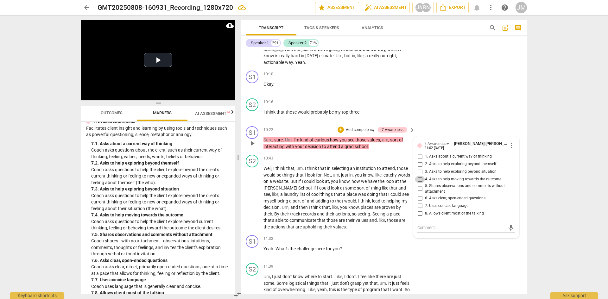
click at [418, 183] on input "4. Asks to help moving towards the outcome" at bounding box center [420, 180] width 10 height 8
click at [419, 210] on input "7. Uses concise language" at bounding box center [420, 206] width 10 height 8
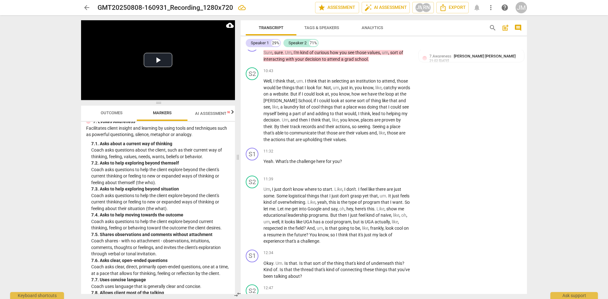
scroll to position [1619, 0]
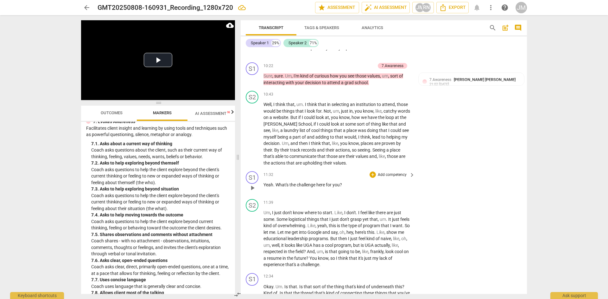
click at [391, 178] on p "Add competency" at bounding box center [392, 175] width 30 height 6
click at [404, 203] on b "7.Awareness" at bounding box center [412, 204] width 22 height 8
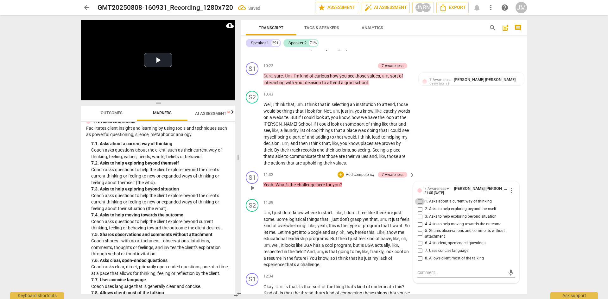
click at [418, 205] on input "1. Asks about a current way of thinking" at bounding box center [420, 202] width 10 height 8
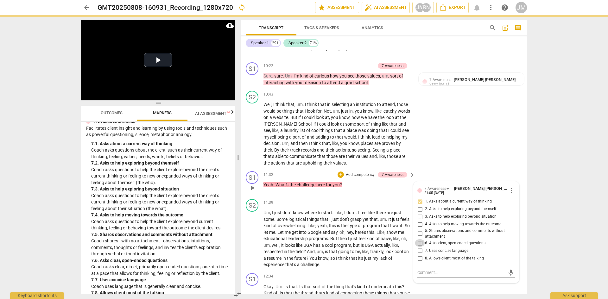
click at [420, 247] on input "6. Asks clear, open-ended questions" at bounding box center [420, 243] width 10 height 8
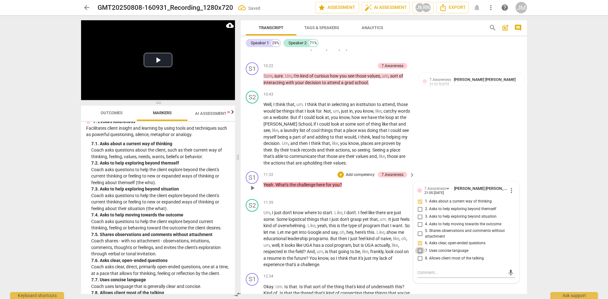
click at [420, 255] on input "7. Uses concise language" at bounding box center [420, 251] width 10 height 8
click at [394, 259] on div "S2 play_arrow pause 11:39 + Add competency keyboard_arrow_right Um , I just don…" at bounding box center [384, 234] width 286 height 74
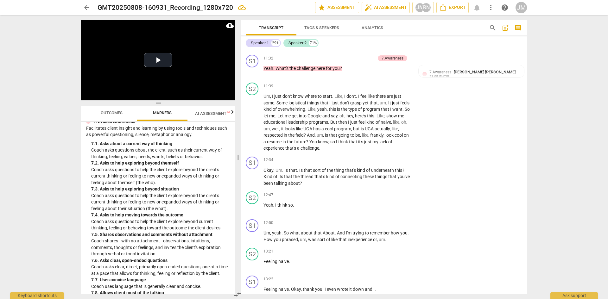
scroll to position [1747, 0]
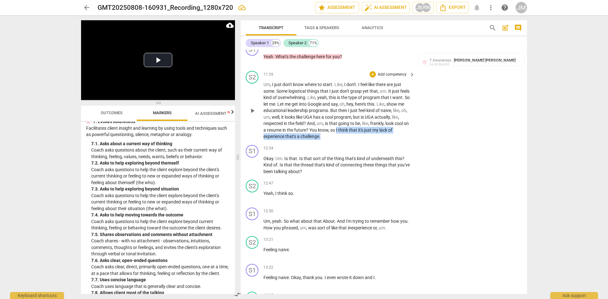
drag, startPoint x: 376, startPoint y: 137, endPoint x: 375, endPoint y: 141, distance: 3.9
click at [375, 140] on p "Um , I just don't know where to start . Like , I don't . I feel like there are …" at bounding box center [337, 110] width 148 height 59
click at [366, 135] on icon "button" at bounding box center [365, 134] width 4 height 4
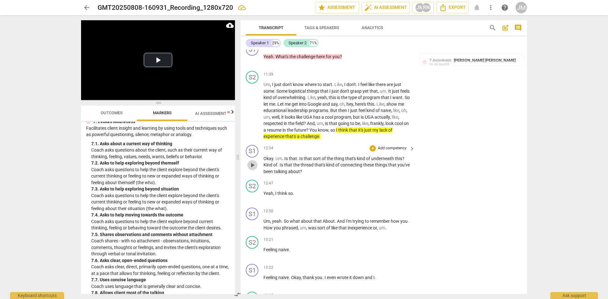
click at [254, 169] on span "play_arrow" at bounding box center [253, 165] width 8 height 8
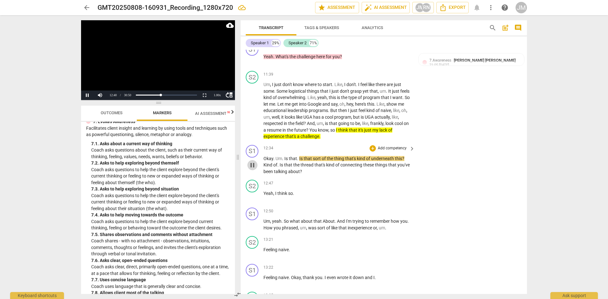
click at [254, 169] on span "pause" at bounding box center [253, 165] width 8 height 8
click at [253, 169] on span "play_arrow" at bounding box center [253, 165] width 8 height 8
click at [253, 169] on span "pause" at bounding box center [253, 165] width 8 height 8
click at [390, 151] on p "Add competency" at bounding box center [392, 149] width 30 height 6
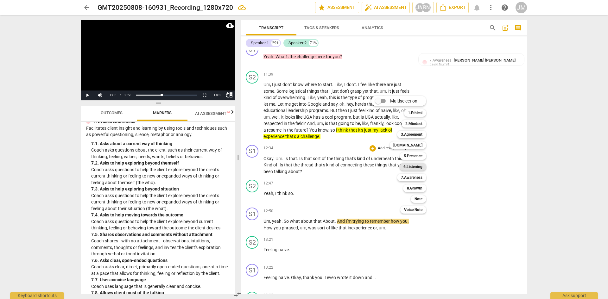
click at [414, 165] on b "6.Listening" at bounding box center [412, 167] width 19 height 8
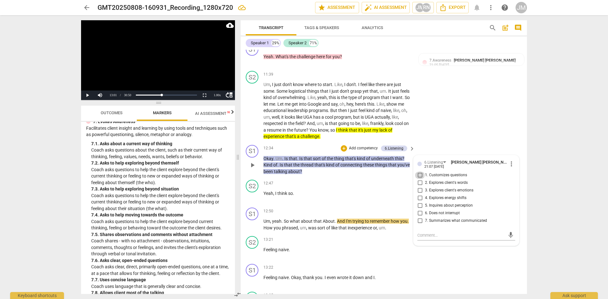
click at [418, 179] on input "1. Customizes questions" at bounding box center [420, 176] width 10 height 8
click at [369, 151] on p "Add competency" at bounding box center [363, 149] width 30 height 6
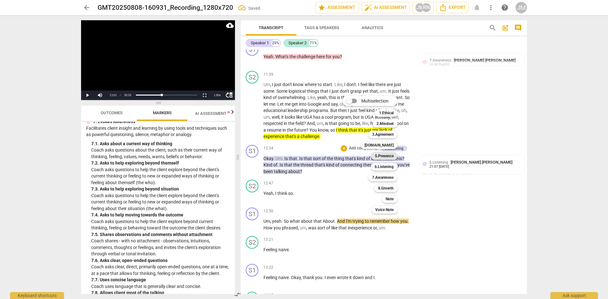
click at [387, 154] on b "5.Presence" at bounding box center [384, 156] width 19 height 8
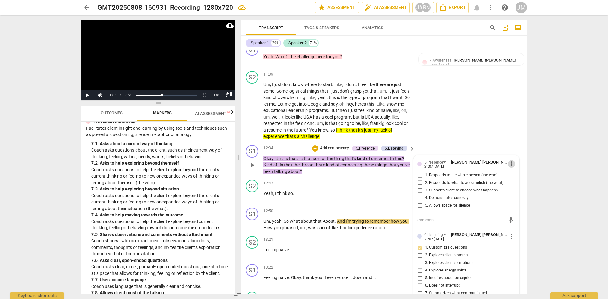
click at [489, 168] on span "more_vert" at bounding box center [511, 164] width 8 height 8
click at [489, 180] on li "Delete" at bounding box center [516, 182] width 22 height 12
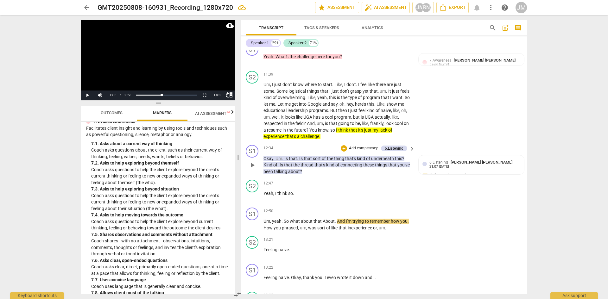
click at [363, 151] on p "Add competency" at bounding box center [363, 149] width 30 height 6
click at [381, 176] on b "7.Awareness" at bounding box center [383, 178] width 22 height 8
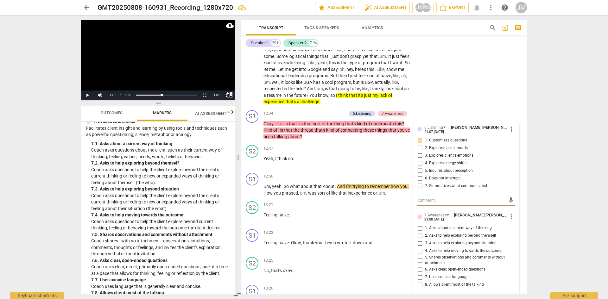
scroll to position [1794, 0]
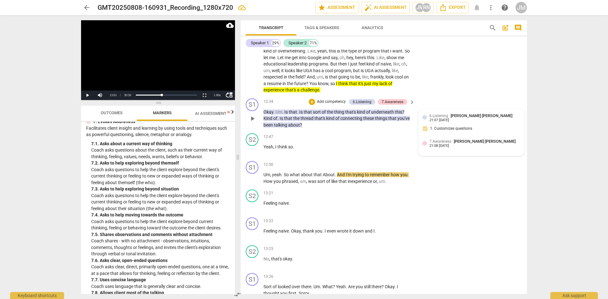
click at [435, 144] on span "7.Awareness" at bounding box center [440, 141] width 22 height 4
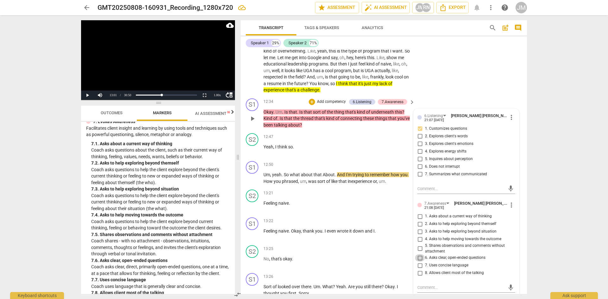
click at [418, 259] on input "6. Asks clear, open-ended questions" at bounding box center [420, 258] width 10 height 8
click at [433, 259] on div "mic" at bounding box center [466, 288] width 98 height 10
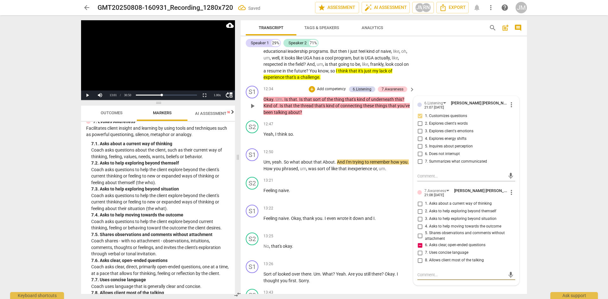
click at [429, 259] on textarea at bounding box center [461, 275] width 88 height 6
click at [423, 259] on textarea at bounding box center [461, 275] width 88 height 6
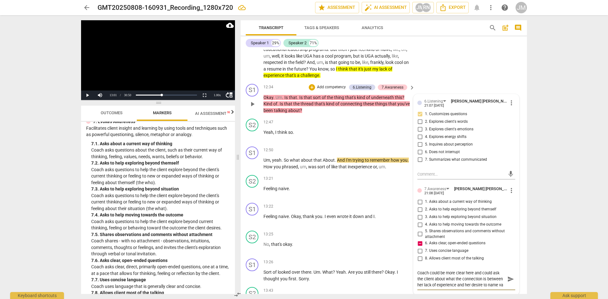
scroll to position [1809, 0]
click at [489, 259] on span "send" at bounding box center [510, 278] width 7 height 7
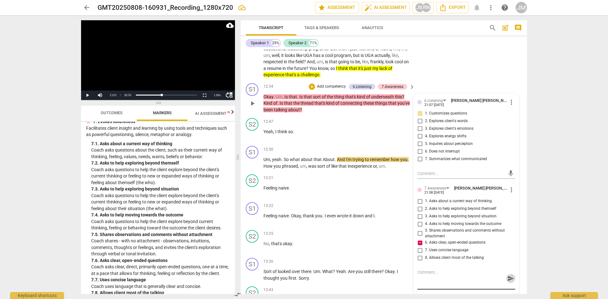
scroll to position [0, 0]
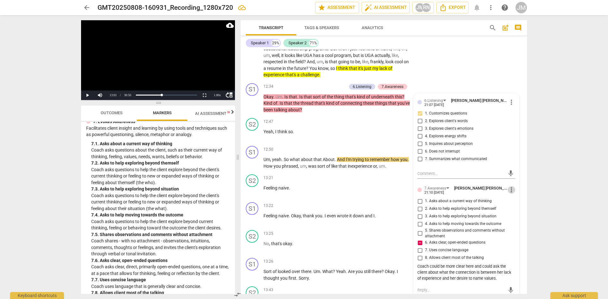
click at [489, 194] on span "more_vert" at bounding box center [511, 190] width 8 height 8
click at [489, 197] on li "Edit" at bounding box center [516, 197] width 22 height 12
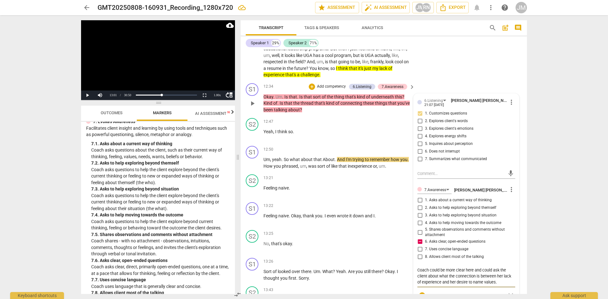
click at [456, 259] on textarea "Coach could be more clear here and could ask the client about what the connecti…" at bounding box center [466, 276] width 98 height 18
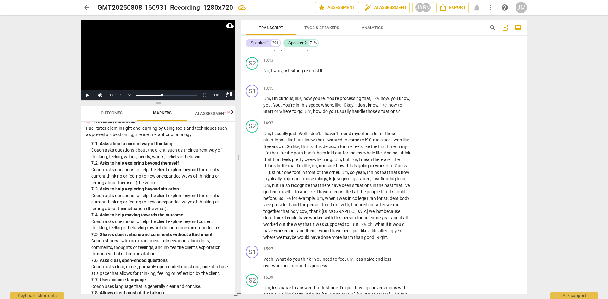
scroll to position [2044, 0]
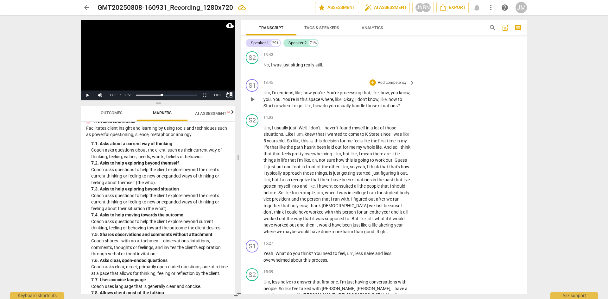
click at [386, 86] on p "Add competency" at bounding box center [392, 83] width 30 height 6
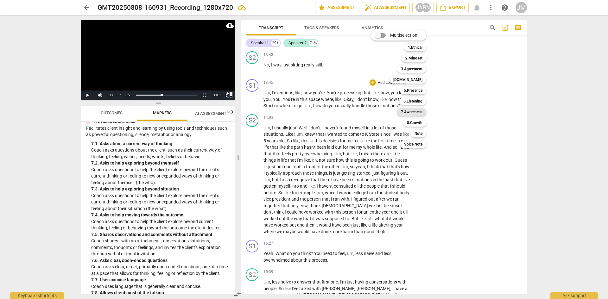
click at [413, 110] on b "7.Awareness" at bounding box center [412, 112] width 22 height 8
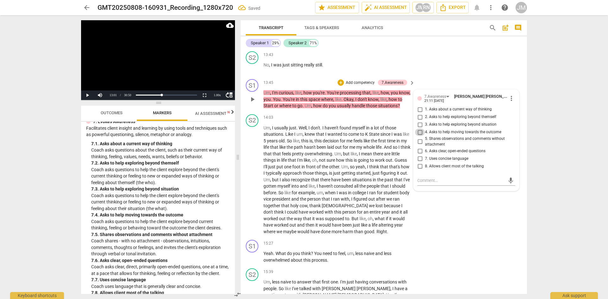
click at [418, 136] on input "4. Asks to help moving towards the outcome" at bounding box center [420, 133] width 10 height 8
click at [420, 155] on input "6. Asks clear, open-ended questions" at bounding box center [420, 151] width 10 height 8
click at [251, 103] on span "play_arrow" at bounding box center [253, 100] width 8 height 8
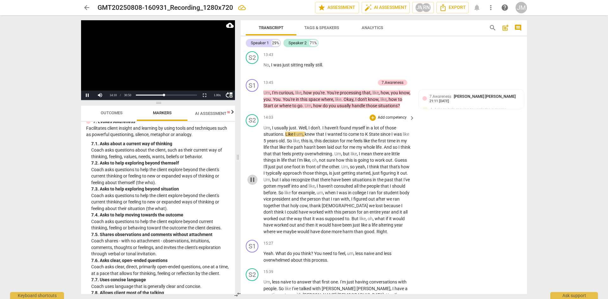
click at [252, 184] on span "pause" at bounding box center [253, 180] width 8 height 8
click at [489, 102] on div "7.Awareness [PERSON_NAME] [PERSON_NAME] 21:11 [DATE]" at bounding box center [474, 98] width 91 height 10
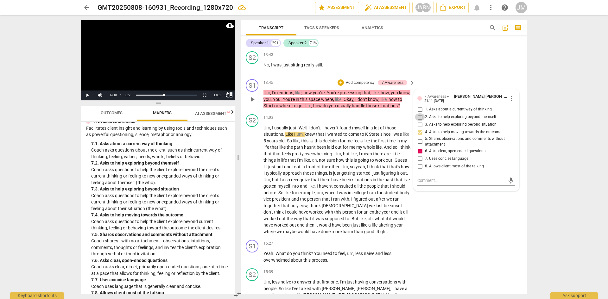
click at [420, 121] on input "2. Asks to help exploring beyond themself" at bounding box center [420, 117] width 10 height 8
click at [419, 129] on input "3. Asks to help exploring beyond situation" at bounding box center [420, 125] width 10 height 8
click at [421, 184] on textarea at bounding box center [461, 181] width 88 height 6
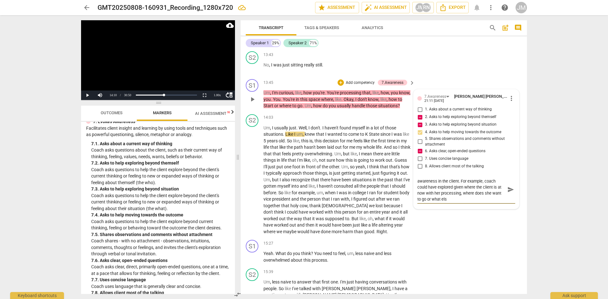
scroll to position [0, 0]
click at [463, 207] on textarea "Coach misses an opportunity to evoke more awareness in the client. For example,…" at bounding box center [461, 193] width 88 height 30
click at [489, 199] on span "send" at bounding box center [510, 195] width 7 height 7
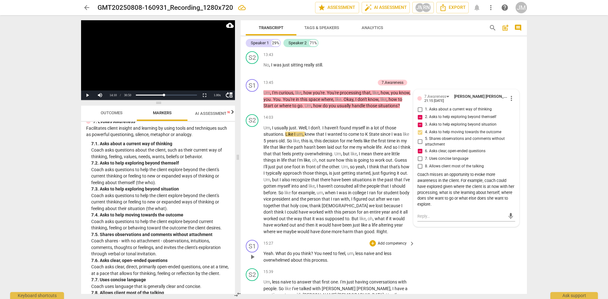
click at [380, 259] on p "Yeah . What do you think ? You need to feel , um , less naive and less overwhel…" at bounding box center [337, 256] width 148 height 13
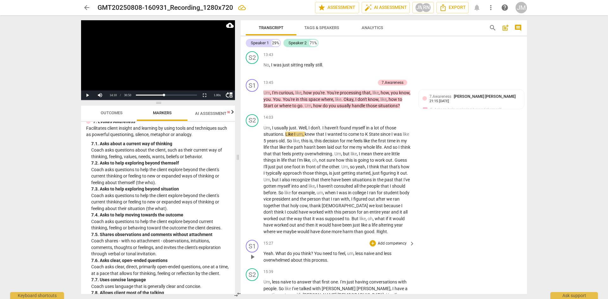
click at [250, 259] on span "play_arrow" at bounding box center [253, 257] width 8 height 8
click at [254, 259] on span "pause" at bounding box center [253, 257] width 8 height 8
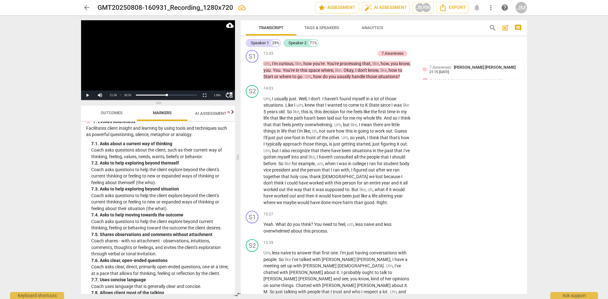
scroll to position [2085, 0]
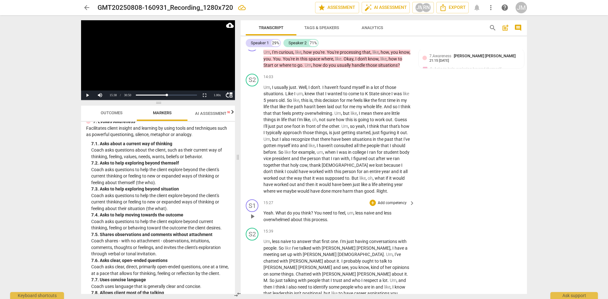
click at [393, 206] on p "Add competency" at bounding box center [392, 203] width 30 height 6
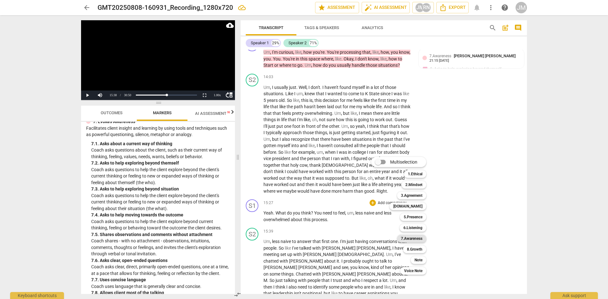
click at [410, 238] on b "7.Awareness" at bounding box center [412, 239] width 22 height 8
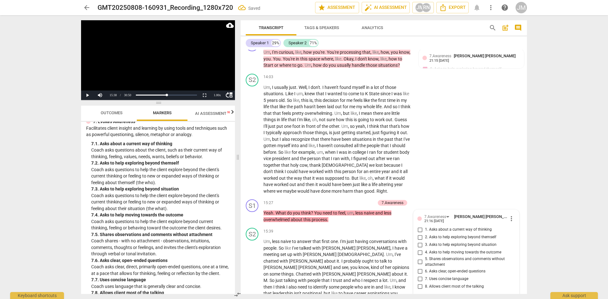
scroll to position [2227, 0]
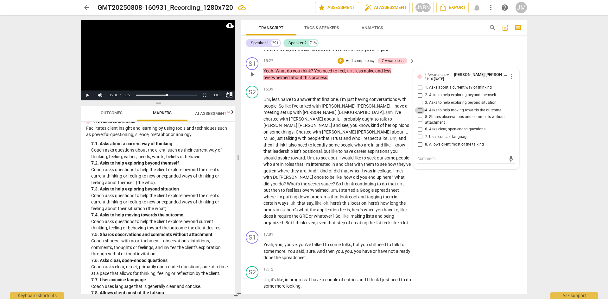
click at [419, 114] on input "4. Asks to help moving towards the outcome" at bounding box center [420, 111] width 10 height 8
click at [420, 99] on input "2. Asks to help exploring beyond themself" at bounding box center [420, 95] width 10 height 8
click at [424, 162] on textarea at bounding box center [461, 159] width 88 height 6
click at [421, 99] on input "2. Asks to help exploring beyond themself" at bounding box center [420, 95] width 10 height 8
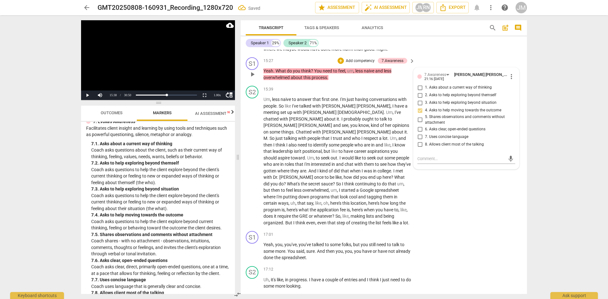
click at [421, 99] on input "2. Asks to help exploring beyond themself" at bounding box center [420, 95] width 10 height 8
click at [427, 162] on textarea at bounding box center [461, 159] width 88 height 6
click at [365, 64] on p "Add competency" at bounding box center [360, 61] width 30 height 6
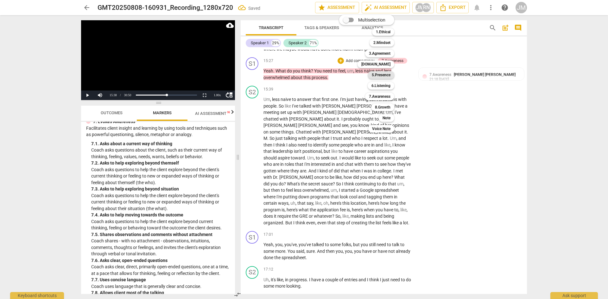
click at [383, 74] on b "5.Presence" at bounding box center [381, 75] width 19 height 8
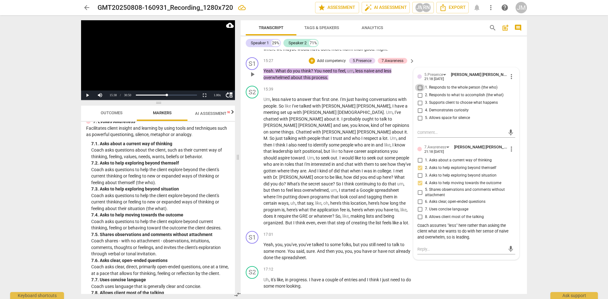
click at [420, 91] on input "1. Responds to the whole person (the who)" at bounding box center [420, 88] width 10 height 8
click at [335, 64] on p "Add competency" at bounding box center [331, 61] width 30 height 6
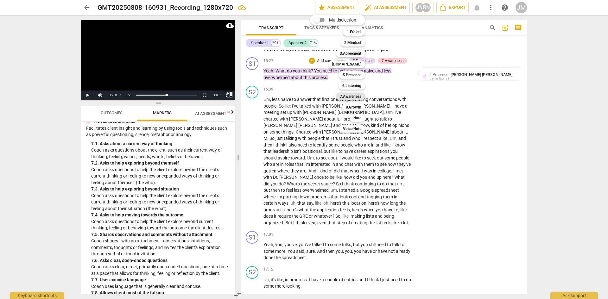
click at [357, 95] on b "7.Awareness" at bounding box center [351, 97] width 22 height 8
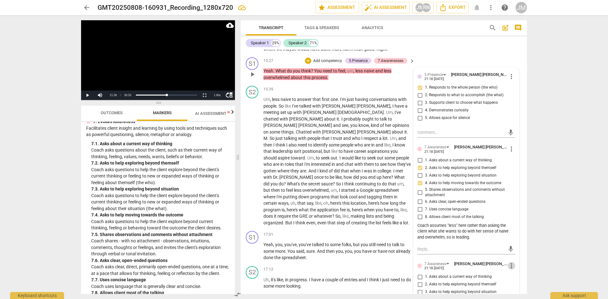
click at [489, 259] on span "more_vert" at bounding box center [511, 266] width 8 height 8
click at [489, 259] on li "Delete" at bounding box center [516, 286] width 22 height 12
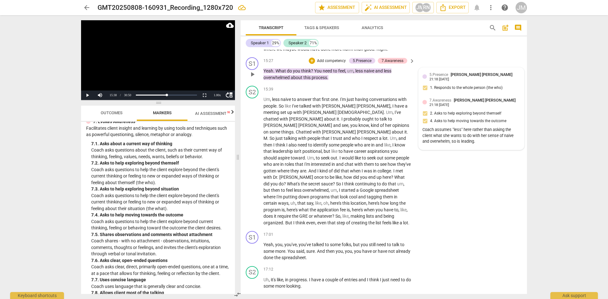
drag, startPoint x: 234, startPoint y: 237, endPoint x: 437, endPoint y: 91, distance: 250.6
click at [437, 91] on div "5.Presence [PERSON_NAME] [PERSON_NAME] 21:18 [DATE] 1. Responds to the whole pe…" at bounding box center [471, 108] width 106 height 83
click at [489, 107] on div "7.Awareness [PERSON_NAME] [PERSON_NAME] 21:18 [DATE]" at bounding box center [474, 102] width 91 height 10
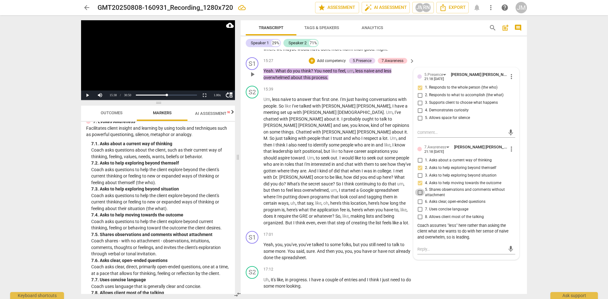
click at [419, 196] on input "5. Shares observations and comments without attachment" at bounding box center [420, 193] width 10 height 8
click at [392, 226] on p "Um , less naive to answer that first one . I'm just having conversations with p…" at bounding box center [337, 161] width 148 height 130
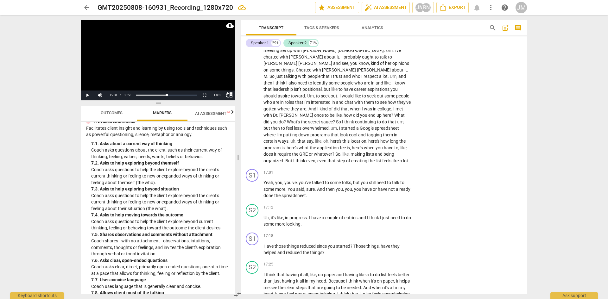
scroll to position [2294, 0]
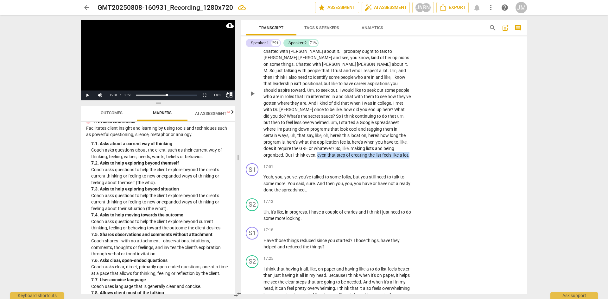
drag, startPoint x: 363, startPoint y: 156, endPoint x: 325, endPoint y: 160, distance: 37.6
click at [325, 158] on p "Um , less naive to answer that first one . I'm just having conversations with p…" at bounding box center [337, 93] width 148 height 130
click at [337, 153] on icon "button" at bounding box center [338, 152] width 4 height 4
click at [383, 170] on p "Add competency" at bounding box center [392, 167] width 30 height 6
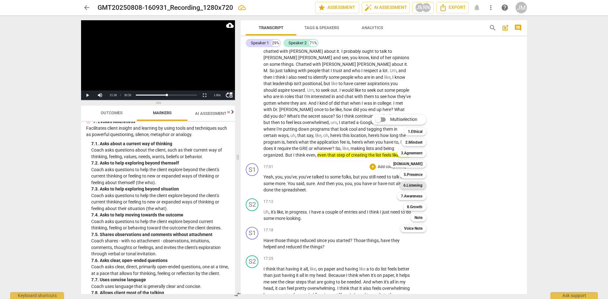
click at [410, 186] on b "6.Listening" at bounding box center [412, 186] width 19 height 8
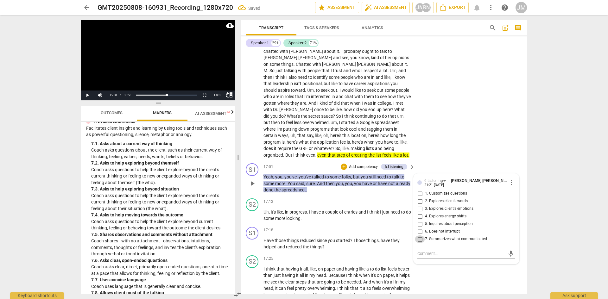
click at [417, 243] on input "7. Summarizes what communicated" at bounding box center [420, 240] width 10 height 8
click at [367, 170] on p "Add competency" at bounding box center [363, 167] width 30 height 6
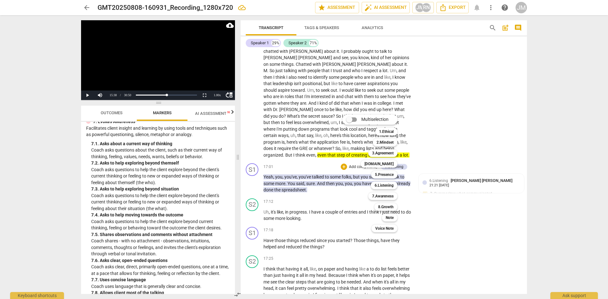
click at [435, 193] on div at bounding box center [304, 149] width 608 height 299
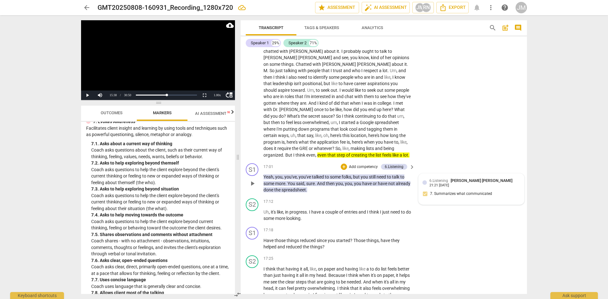
click at [489, 187] on div "6.Listening [PERSON_NAME] [PERSON_NAME] 21:21 [DATE]" at bounding box center [474, 183] width 91 height 10
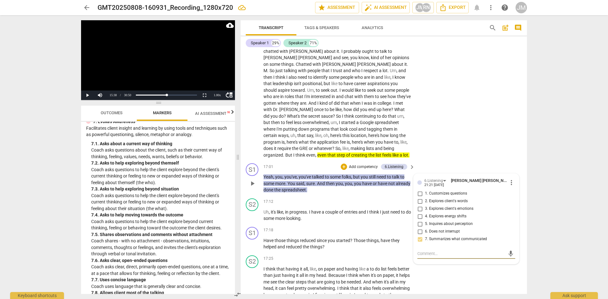
click at [449, 257] on textarea at bounding box center [461, 254] width 88 height 6
click at [474, 259] on textarea "Summarization is more powerful when followed by a question that evokes more awa…" at bounding box center [461, 263] width 88 height 24
click at [475, 259] on textarea "Summarization is more powerful when followed by a question that evokes more awa…" at bounding box center [461, 263] width 88 height 24
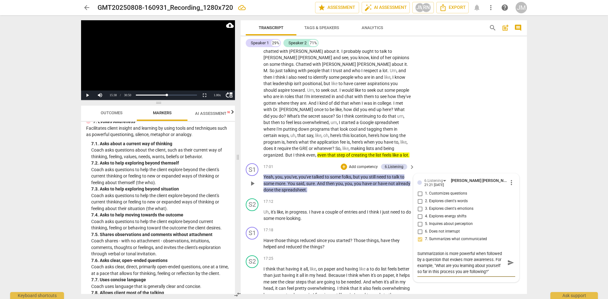
click at [489, 259] on textarea "Summarization is more powerful when followed by a question that evokes more awa…" at bounding box center [461, 263] width 88 height 24
click at [489, 259] on span "send" at bounding box center [510, 265] width 7 height 7
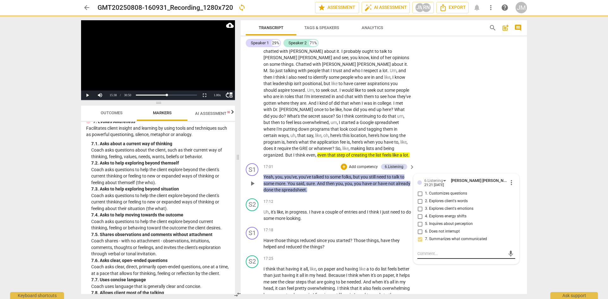
scroll to position [0, 0]
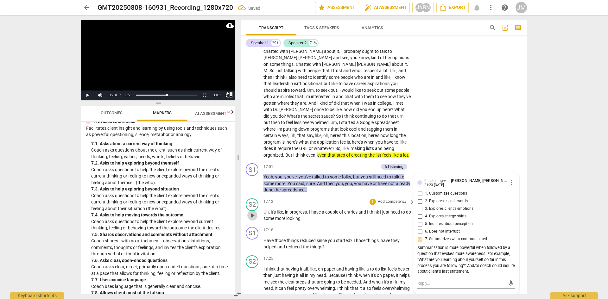
click at [252, 219] on span "play_arrow" at bounding box center [253, 216] width 8 height 8
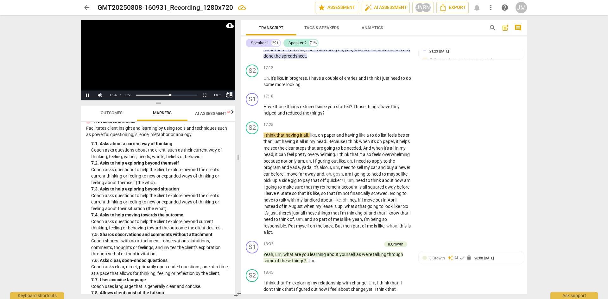
scroll to position [2446, 0]
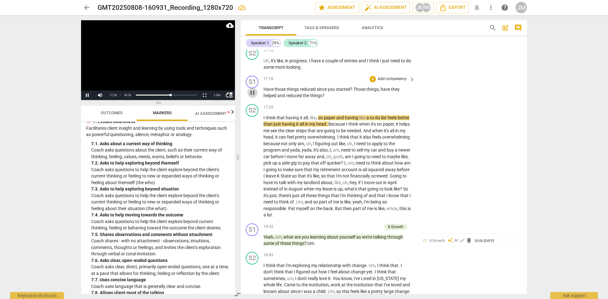
click at [252, 97] on span "pause" at bounding box center [253, 93] width 8 height 8
click at [386, 82] on p "Add competency" at bounding box center [392, 79] width 30 height 6
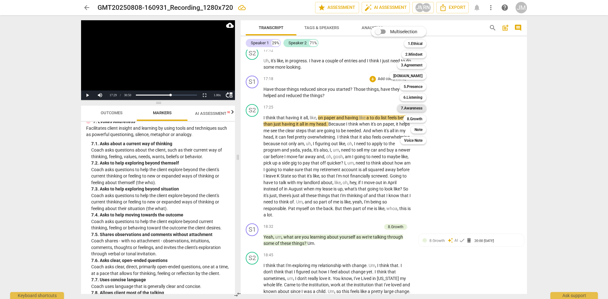
click at [412, 106] on b "7.Awareness" at bounding box center [412, 108] width 22 height 8
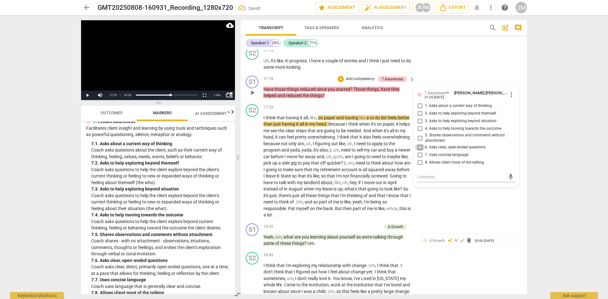
click at [419, 151] on input "6. Asks clear, open-ended questions" at bounding box center [420, 148] width 10 height 8
click at [418, 159] on input "7. Uses concise language" at bounding box center [420, 155] width 10 height 8
click at [423, 180] on textarea at bounding box center [461, 177] width 88 height 6
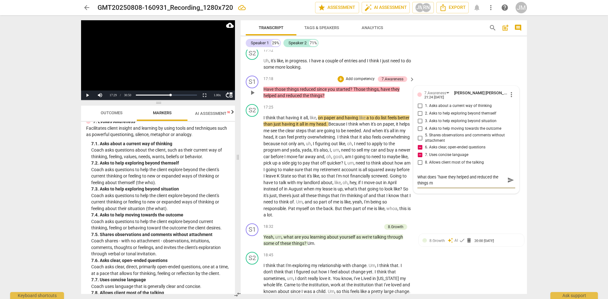
scroll to position [0, 0]
drag, startPoint x: 416, startPoint y: 189, endPoint x: 427, endPoint y: 188, distance: 11.1
click at [427, 186] on textarea "What does "have they helped and reduced the things mean?"" at bounding box center [461, 180] width 88 height 12
drag, startPoint x: 427, startPoint y: 188, endPoint x: 416, endPoint y: 189, distance: 11.1
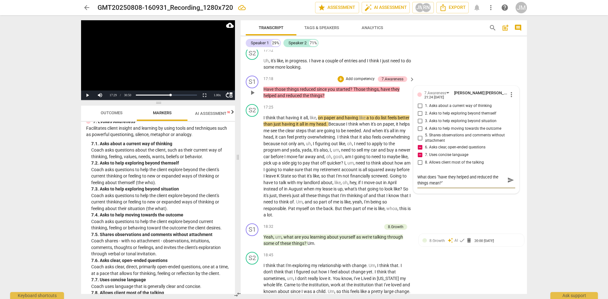
click at [417, 186] on textarea "What does "have they helped and reduced the things mean?"" at bounding box center [461, 180] width 88 height 12
click at [444, 205] on div "S2 play_arrow pause 17:25 + Add competency keyboard_arrow_right I think that ha…" at bounding box center [384, 161] width 286 height 119
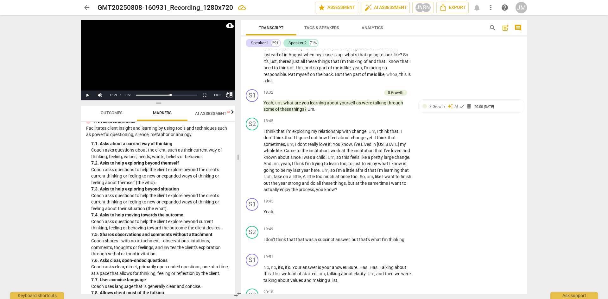
scroll to position [2591, 0]
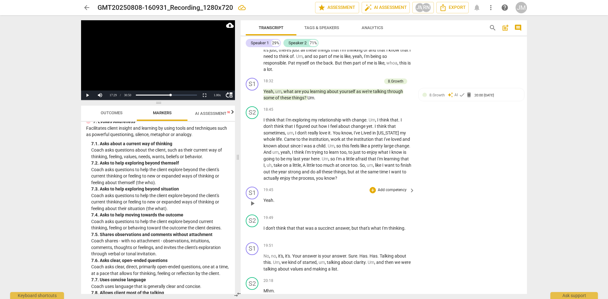
click at [386, 193] on p "Add competency" at bounding box center [392, 190] width 30 height 6
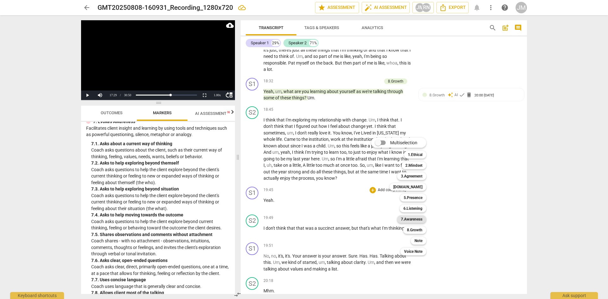
click at [406, 217] on b "7.Awareness" at bounding box center [412, 220] width 22 height 8
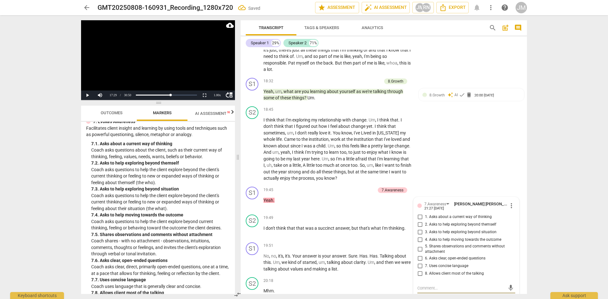
scroll to position [2595, 0]
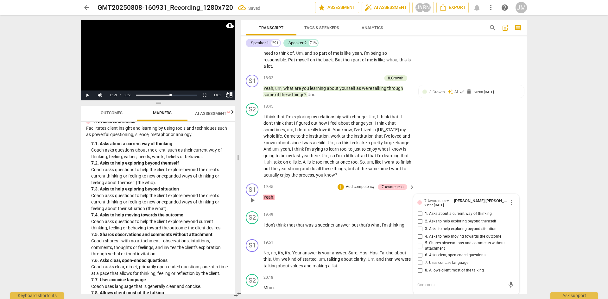
click at [367, 190] on p "Add competency" at bounding box center [360, 187] width 30 height 6
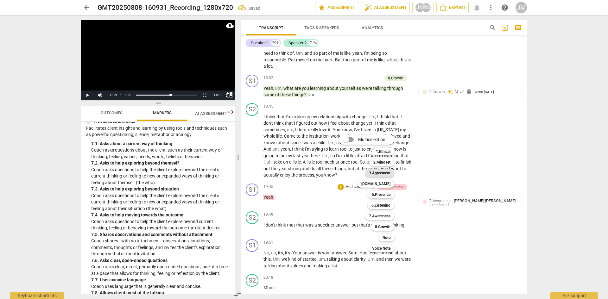
click at [378, 173] on b "3.Agreement" at bounding box center [380, 173] width 22 height 8
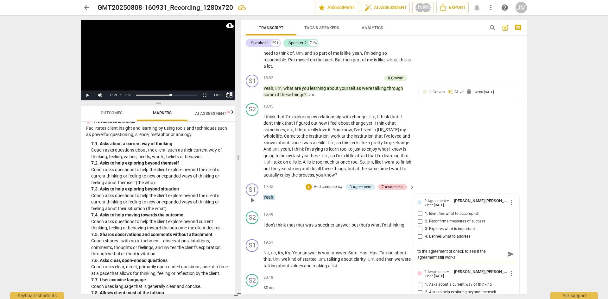
scroll to position [0, 0]
click at [489, 259] on span "send" at bounding box center [510, 257] width 7 height 7
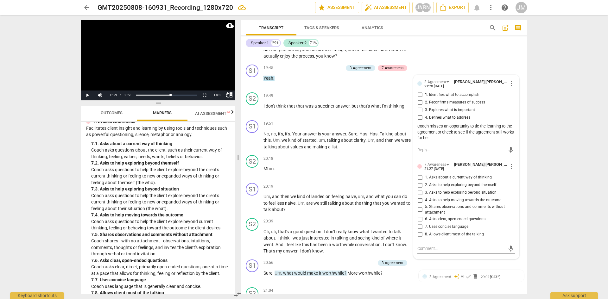
scroll to position [2725, 0]
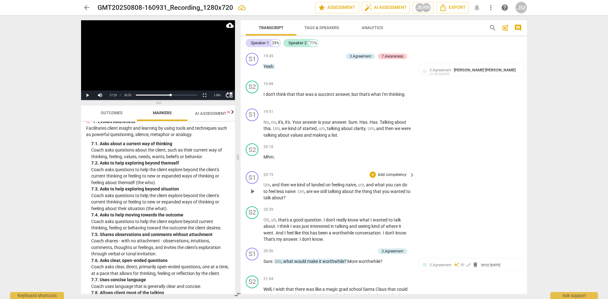
click at [393, 178] on p "Add competency" at bounding box center [392, 175] width 30 height 6
click at [413, 161] on b "3.Agreement" at bounding box center [412, 161] width 22 height 8
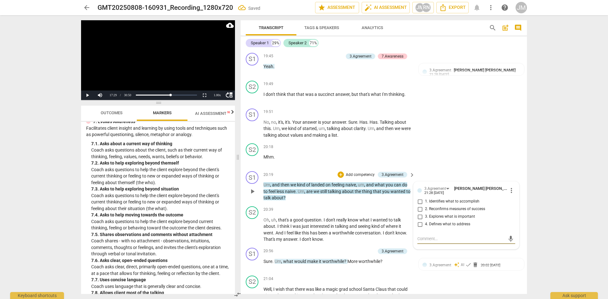
click at [427, 242] on textarea at bounding box center [461, 239] width 88 height 6
click at [481, 252] on textarea "Coach does check in on the agreement but might recognize that the agreement has…" at bounding box center [461, 245] width 88 height 18
click at [489, 249] on span "send" at bounding box center [510, 245] width 7 height 7
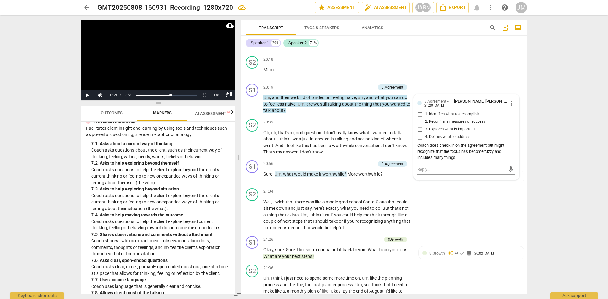
scroll to position [2842, 0]
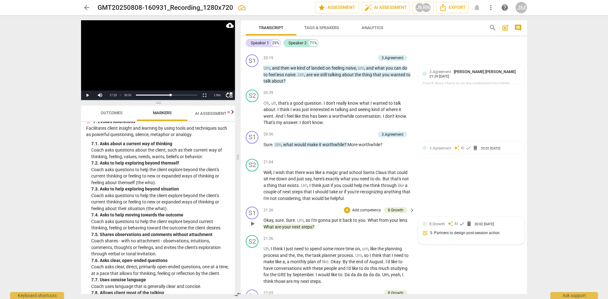
click at [437, 240] on div "8.Growth auto_awesome AI check delete 20:02 [DATE] 5. Partners to design post-s…" at bounding box center [471, 230] width 98 height 19
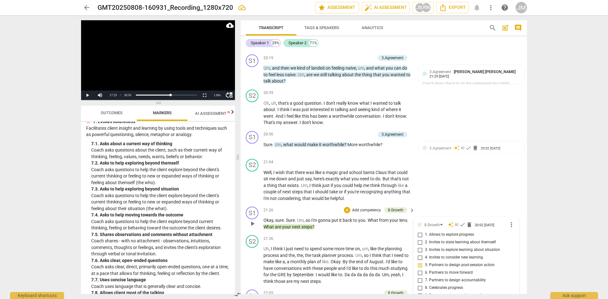
scroll to position [2987, 0]
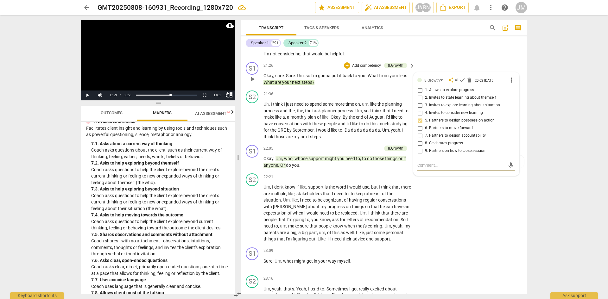
click at [434, 168] on textarea at bounding box center [461, 165] width 88 height 6
click at [420, 132] on input "6. Partners to move forward" at bounding box center [420, 128] width 10 height 8
click at [425, 168] on textarea at bounding box center [461, 165] width 88 height 6
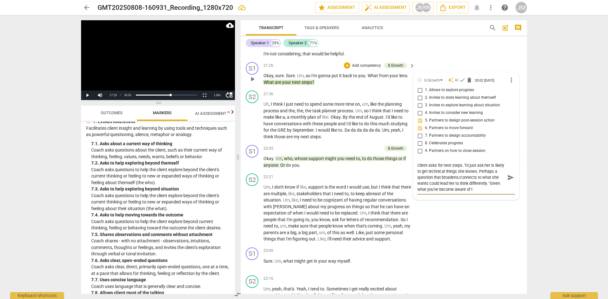
scroll to position [6, 0]
click at [489, 184] on span "send" at bounding box center [510, 180] width 7 height 7
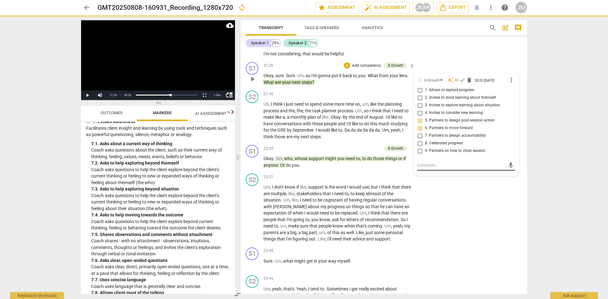
scroll to position [0, 0]
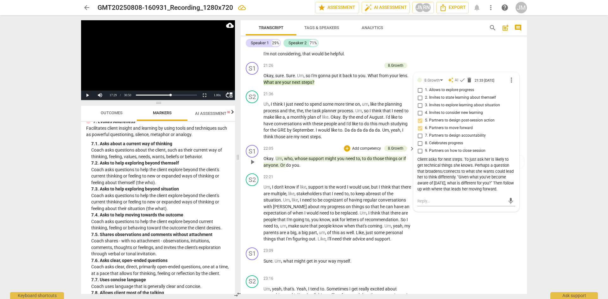
click at [366, 152] on p "Add competency" at bounding box center [366, 149] width 30 height 6
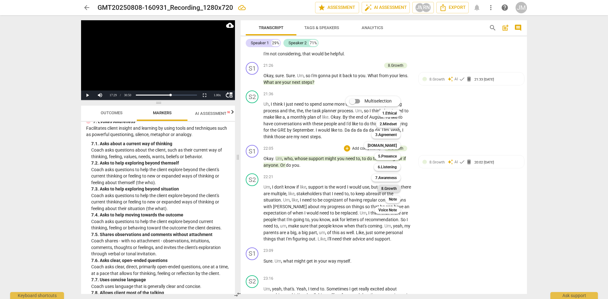
click at [389, 188] on b "8.Growth" at bounding box center [389, 189] width 16 height 8
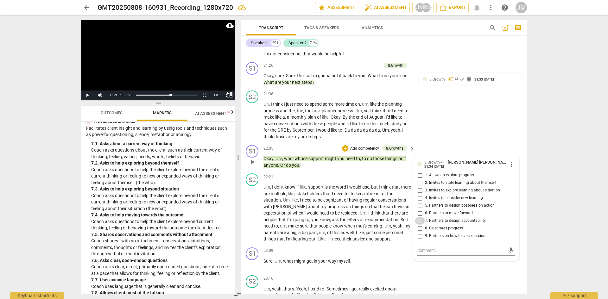
click at [418, 225] on input "7. Partners to design accountability" at bounding box center [420, 221] width 10 height 8
click at [420, 254] on textarea at bounding box center [461, 251] width 88 height 6
click at [385, 259] on p "Sure . Um , what might get in your way myself ." at bounding box center [337, 261] width 148 height 7
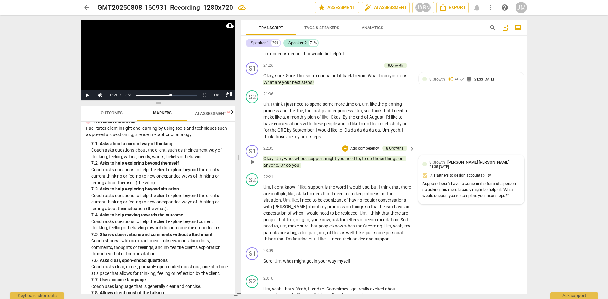
click at [489, 169] on div "8.Growth [PERSON_NAME] [PERSON_NAME] 21:35 [DATE]" at bounding box center [474, 164] width 91 height 10
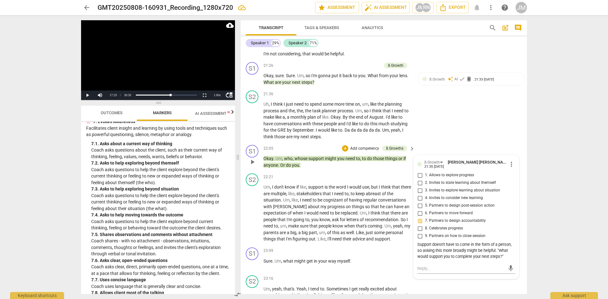
click at [465, 209] on span "5. Partners to design post-session action" at bounding box center [460, 206] width 70 height 6
click at [425, 209] on input "5. Partners to design post-session action" at bounding box center [420, 206] width 10 height 8
click at [465, 209] on span "5. Partners to design post-session action" at bounding box center [460, 206] width 70 height 6
click at [425, 209] on input "5. Partners to design post-session action" at bounding box center [420, 206] width 10 height 8
click at [437, 259] on div "mic" at bounding box center [466, 269] width 98 height 10
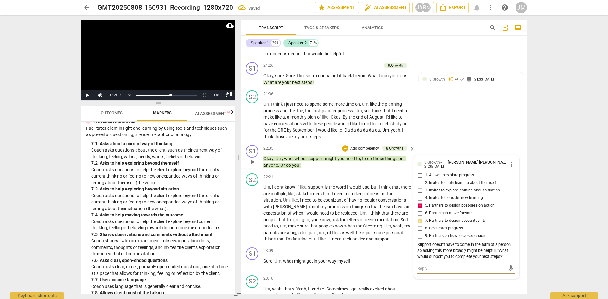
click at [426, 259] on textarea at bounding box center [461, 269] width 88 height 6
click at [489, 259] on span "send" at bounding box center [510, 274] width 7 height 7
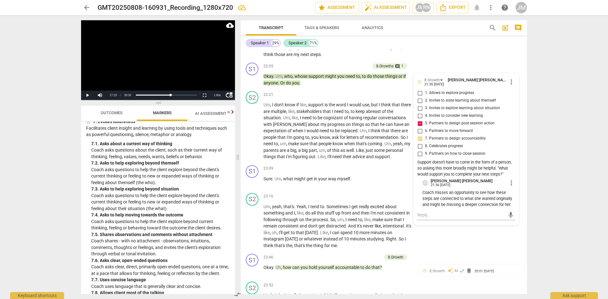
scroll to position [3075, 0]
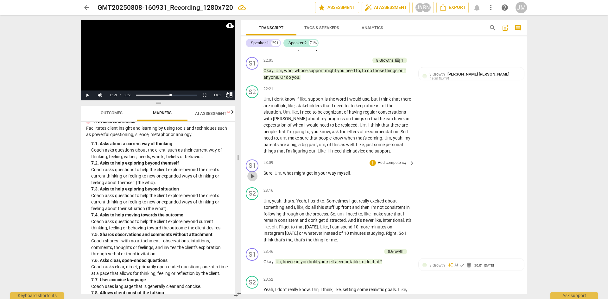
click at [251, 180] on span "play_arrow" at bounding box center [253, 177] width 8 height 8
click at [254, 180] on span "pause" at bounding box center [253, 177] width 8 height 8
click at [378, 166] on p "Add competency" at bounding box center [392, 163] width 30 height 6
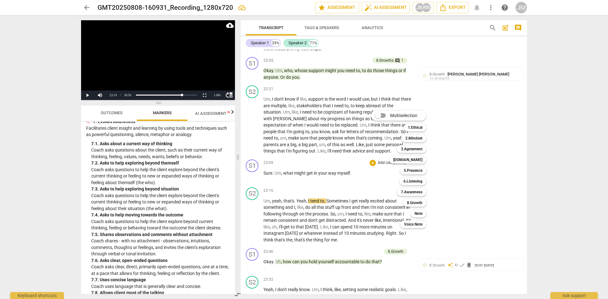
click at [337, 179] on div at bounding box center [304, 149] width 608 height 299
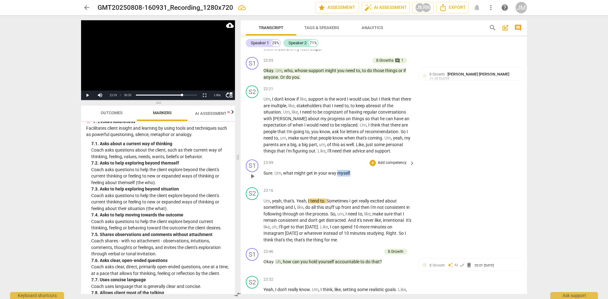
drag, startPoint x: 337, startPoint y: 178, endPoint x: 350, endPoint y: 179, distance: 13.0
click at [350, 177] on p "Sure . Um , what might get in your way myself ." at bounding box center [337, 173] width 148 height 7
click at [364, 172] on icon "button" at bounding box center [365, 170] width 4 height 4
click at [383, 166] on p "Add competency" at bounding box center [392, 163] width 30 height 6
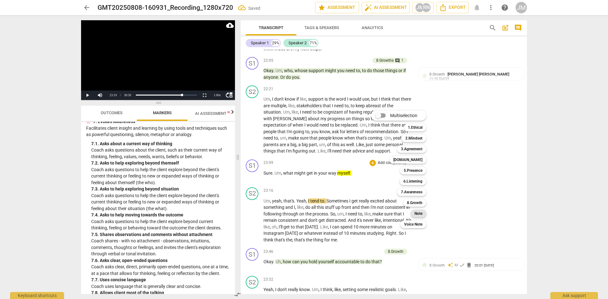
click at [420, 212] on b "Note" at bounding box center [418, 214] width 8 height 8
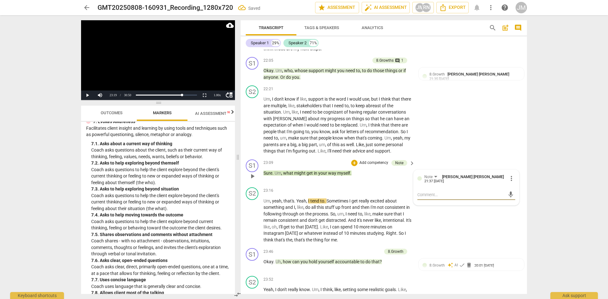
click at [422, 198] on textarea at bounding box center [461, 195] width 88 height 6
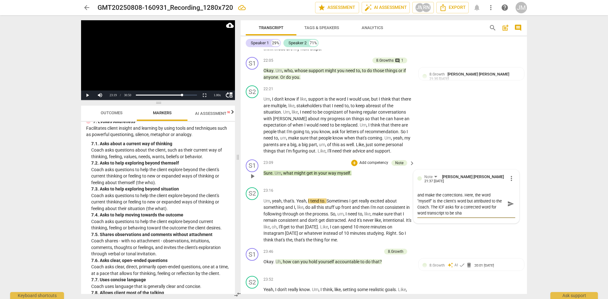
scroll to position [0, 0]
click at [489, 210] on span "send" at bounding box center [510, 206] width 7 height 7
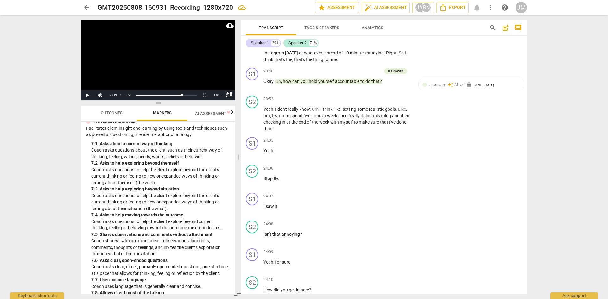
scroll to position [3244, 0]
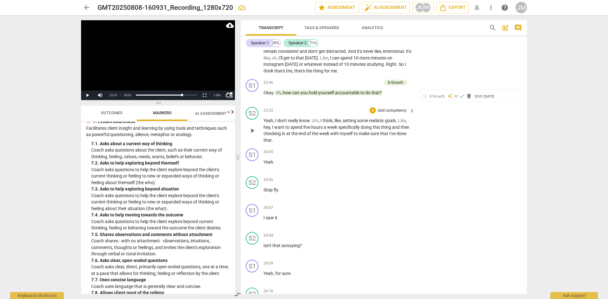
click at [393, 114] on p "Add competency" at bounding box center [392, 111] width 30 height 6
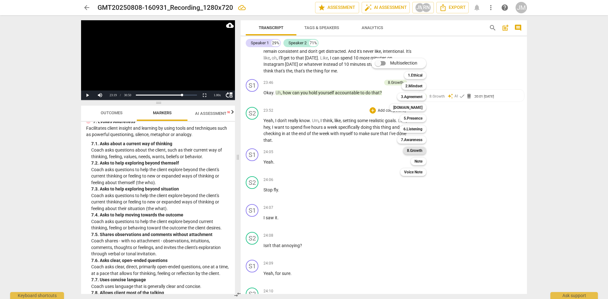
click at [418, 150] on b "8.Growth" at bounding box center [415, 151] width 16 height 8
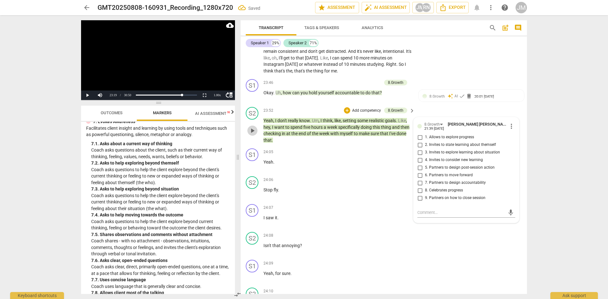
click at [253, 135] on span "play_arrow" at bounding box center [253, 131] width 8 height 8
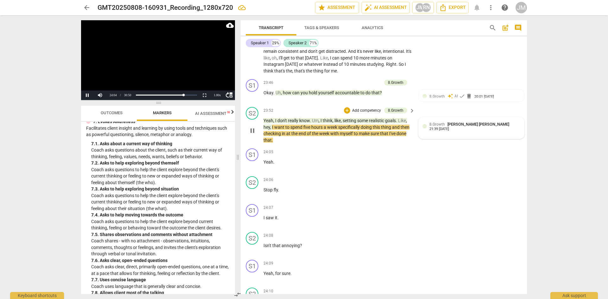
click at [439, 127] on span "8.Growth" at bounding box center [437, 124] width 16 height 4
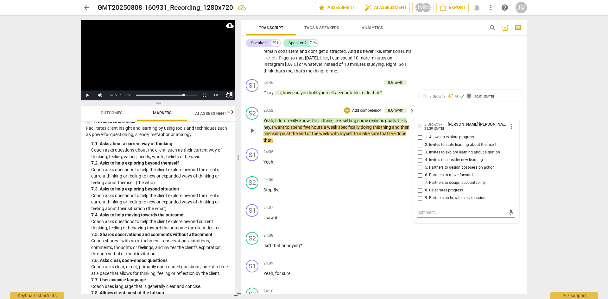
click at [438, 186] on span "7. Partners to design accountability" at bounding box center [455, 183] width 61 height 6
click at [425, 187] on input "7. Partners to design accountability" at bounding box center [420, 183] width 10 height 8
click at [438, 186] on span "7. Partners to design accountability" at bounding box center [455, 183] width 61 height 6
click at [425, 187] on input "7. Partners to design accountability" at bounding box center [420, 183] width 10 height 8
click at [424, 216] on textarea at bounding box center [461, 213] width 88 height 6
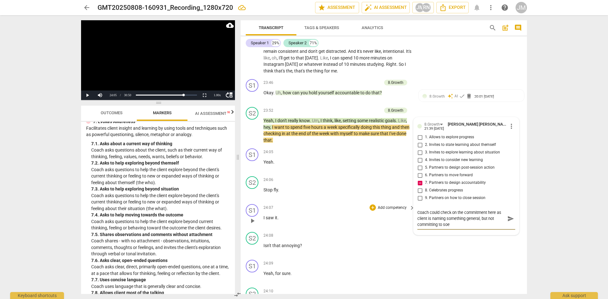
scroll to position [0, 0]
click at [489, 222] on span "send" at bounding box center [510, 218] width 7 height 7
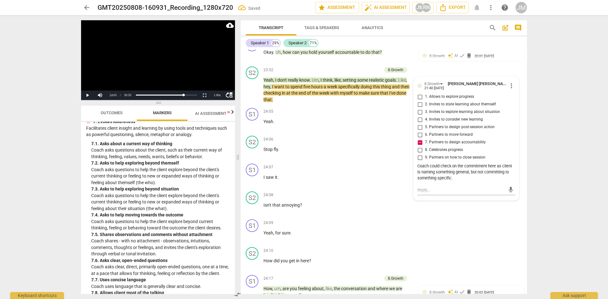
scroll to position [3273, 0]
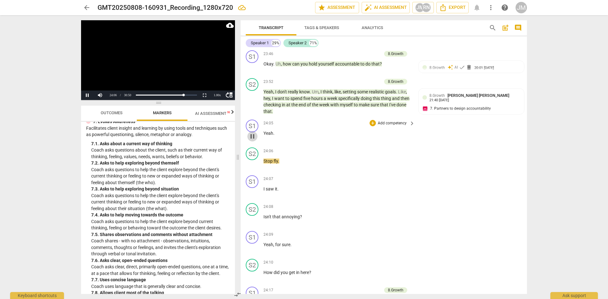
click at [252, 140] on span "pause" at bounding box center [253, 137] width 8 height 8
click at [253, 168] on span "play_arrow" at bounding box center [253, 164] width 8 height 8
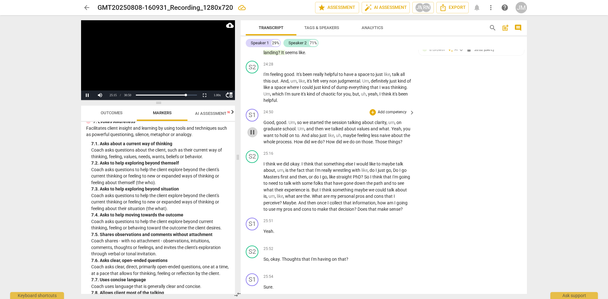
click at [252, 136] on span "pause" at bounding box center [253, 133] width 8 height 8
click at [381, 115] on p "Add competency" at bounding box center [392, 113] width 30 height 6
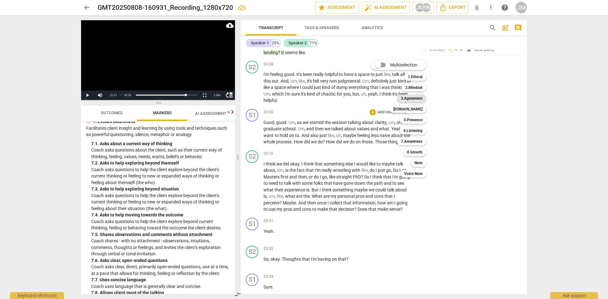
click at [414, 98] on b "3.Agreement" at bounding box center [412, 99] width 22 height 8
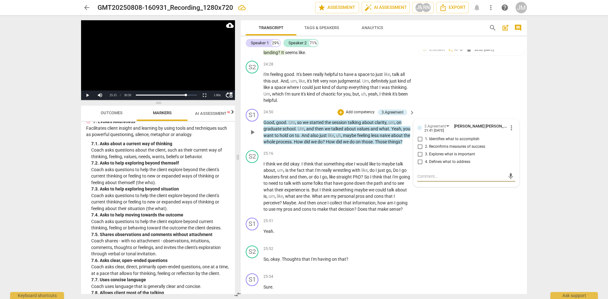
click at [423, 179] on textarea at bounding box center [461, 176] width 88 height 6
click at [359, 115] on p "Add competency" at bounding box center [360, 113] width 30 height 6
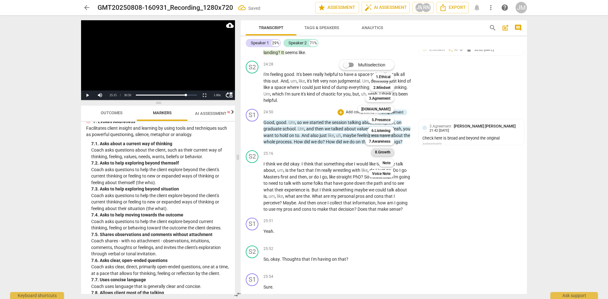
click at [378, 152] on b "8.Growth" at bounding box center [383, 152] width 16 height 8
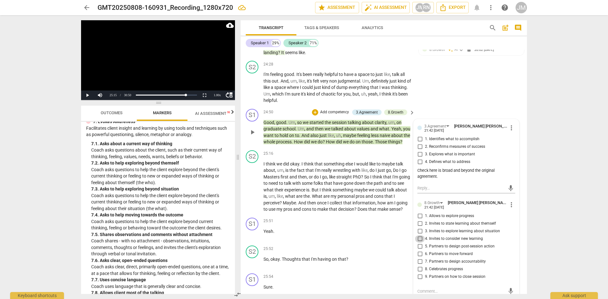
click at [419, 243] on input "4. Invites to consider new learning" at bounding box center [420, 239] width 10 height 8
click at [418, 243] on input "4. Invites to consider new learning" at bounding box center [420, 239] width 10 height 8
click at [420, 220] on input "1. Allows to explore progress" at bounding box center [420, 216] width 10 height 8
click at [383, 259] on div "25:52 + Add competency keyboard_arrow_right So , okay . Thoughts that I'm havin…" at bounding box center [339, 257] width 152 height 23
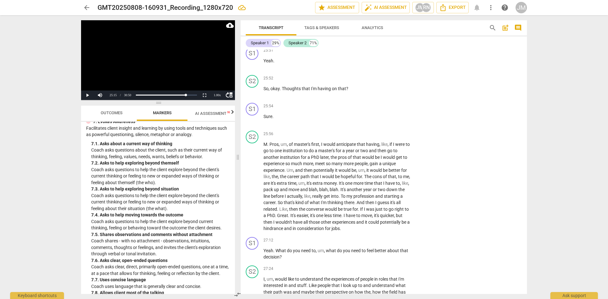
scroll to position [3715, 0]
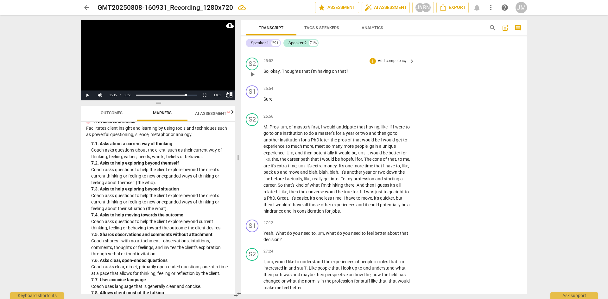
click at [385, 64] on p "Add competency" at bounding box center [392, 61] width 30 height 6
drag, startPoint x: 525, startPoint y: 254, endPoint x: 525, endPoint y: 248, distance: 6.0
click at [489, 248] on div at bounding box center [304, 149] width 608 height 299
click at [344, 52] on div "25:51 + Add competency keyboard_arrow_right Yeah ." at bounding box center [339, 41] width 152 height 23
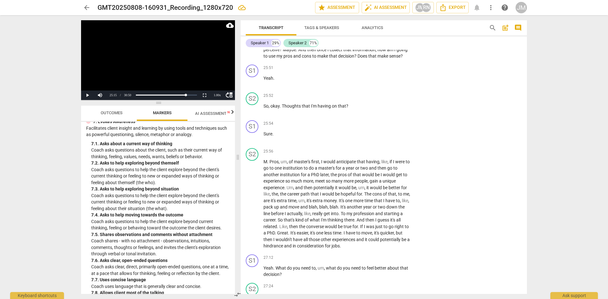
scroll to position [3669, 0]
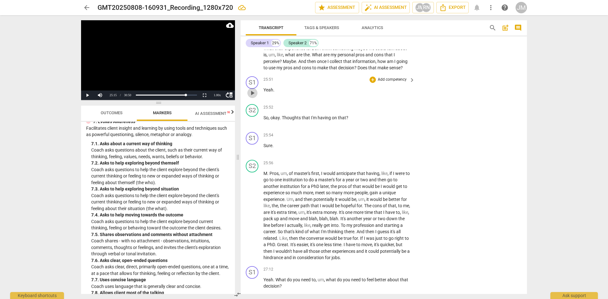
click at [252, 97] on span "play_arrow" at bounding box center [253, 93] width 8 height 8
click at [254, 220] on span "pause" at bounding box center [253, 216] width 8 height 8
click at [382, 138] on p "Add competency" at bounding box center [392, 136] width 30 height 6
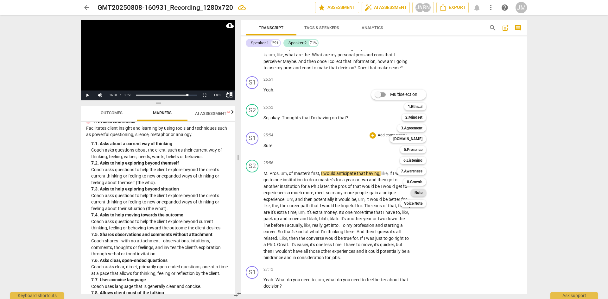
click at [418, 191] on b "Note" at bounding box center [418, 193] width 8 height 8
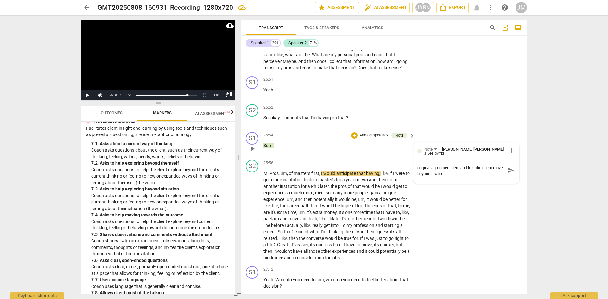
scroll to position [0, 0]
click at [489, 177] on span "send" at bounding box center [510, 173] width 7 height 7
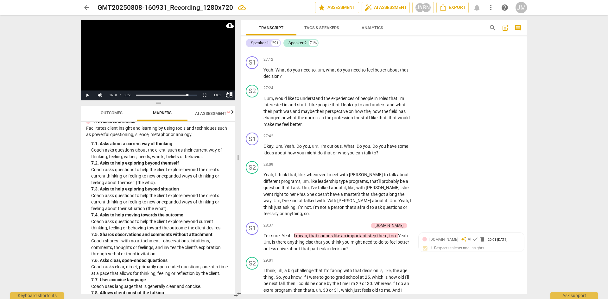
scroll to position [3890, 0]
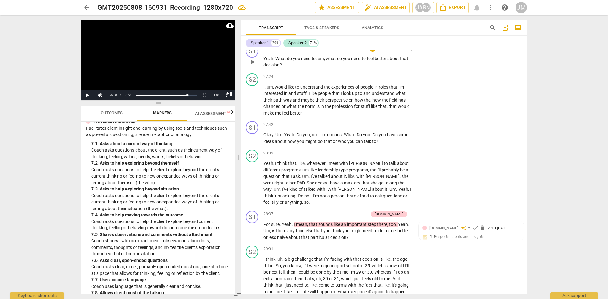
click at [381, 51] on p "Add competency" at bounding box center [392, 49] width 30 height 6
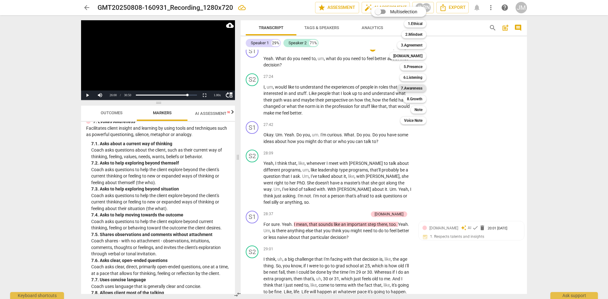
click at [414, 89] on b "7.Awareness" at bounding box center [412, 89] width 22 height 8
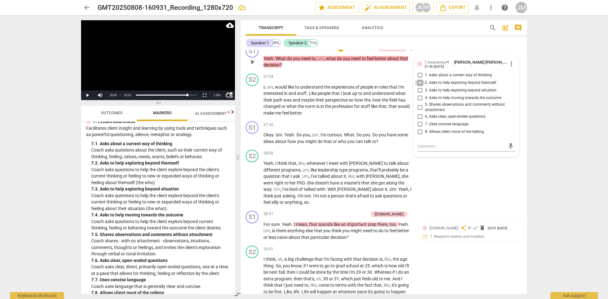
click at [419, 87] on input "2. Asks to help exploring beyond themself" at bounding box center [420, 83] width 10 height 8
click at [425, 149] on textarea at bounding box center [461, 146] width 88 height 6
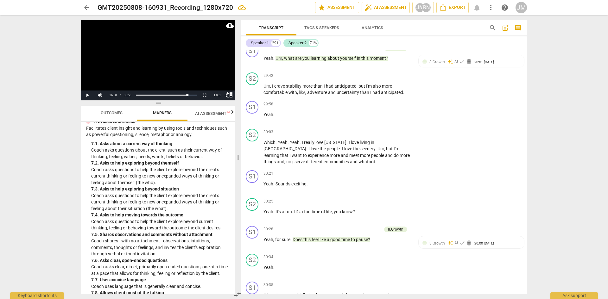
scroll to position [4164, 0]
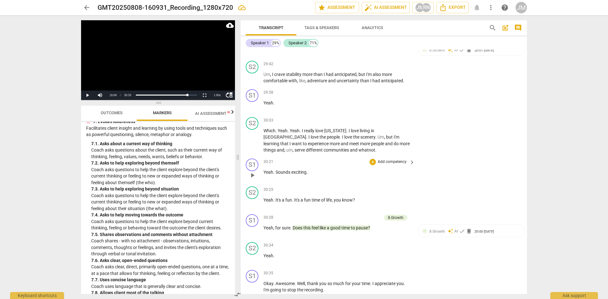
click at [393, 165] on p "Add competency" at bounding box center [392, 162] width 30 height 6
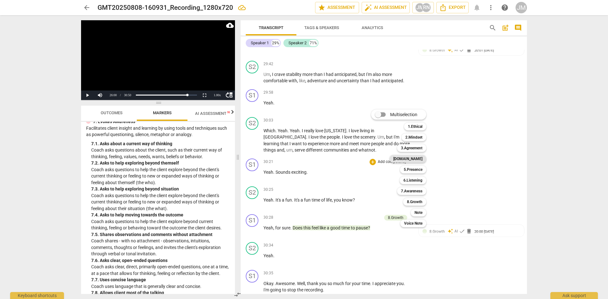
click at [415, 158] on b "[DOMAIN_NAME]" at bounding box center [407, 159] width 29 height 8
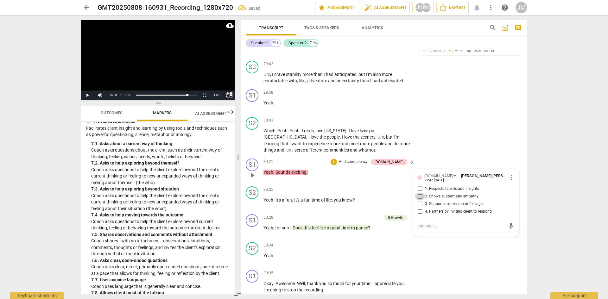
click at [419, 200] on input "2. Shows support and empathy" at bounding box center [420, 197] width 10 height 8
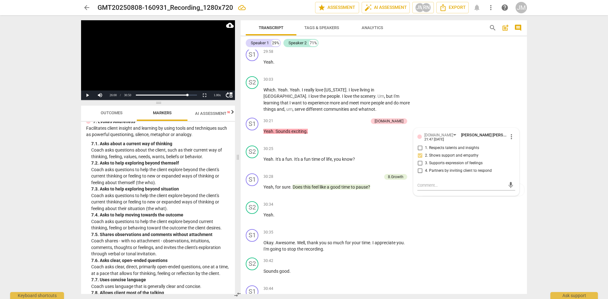
scroll to position [4222, 0]
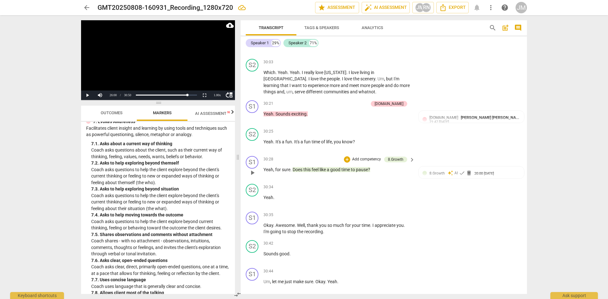
click at [365, 162] on p "Add competency" at bounding box center [366, 160] width 30 height 6
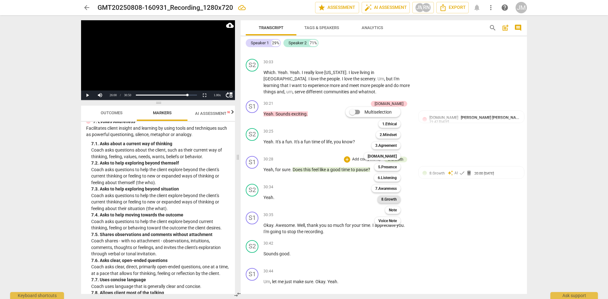
click at [388, 198] on b "8.Growth" at bounding box center [389, 200] width 16 height 8
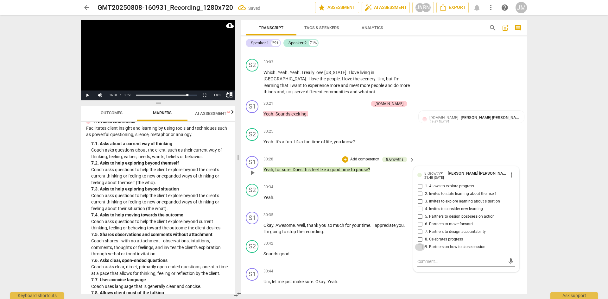
click at [419, 251] on input "9. Partners on how to close session" at bounding box center [420, 247] width 10 height 8
click at [421, 259] on textarea at bounding box center [461, 262] width 88 height 6
click at [489, 259] on span "send" at bounding box center [510, 264] width 7 height 7
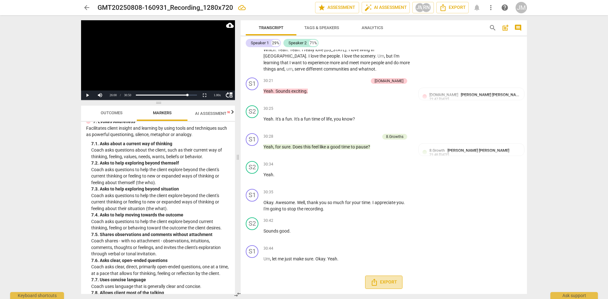
click at [387, 259] on span "Export" at bounding box center [383, 283] width 27 height 8
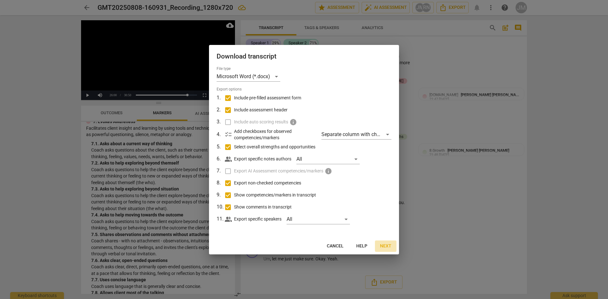
click at [386, 249] on span "Next" at bounding box center [385, 246] width 11 height 6
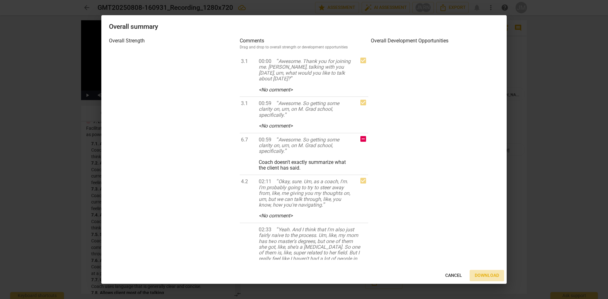
click at [484, 259] on span "Download" at bounding box center [487, 276] width 24 height 6
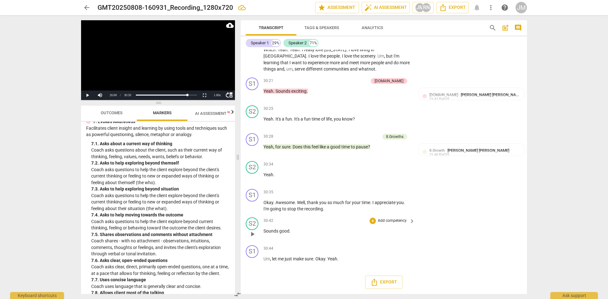
click at [414, 225] on div "S2 play_arrow pause 30:42 + Add competency keyboard_arrow_right Sounds good ." at bounding box center [384, 229] width 286 height 28
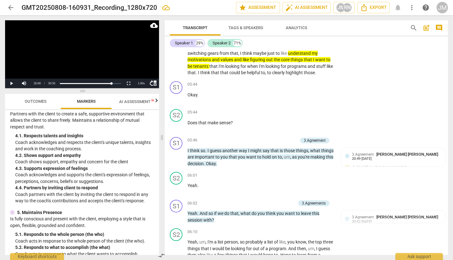
scroll to position [810, 0]
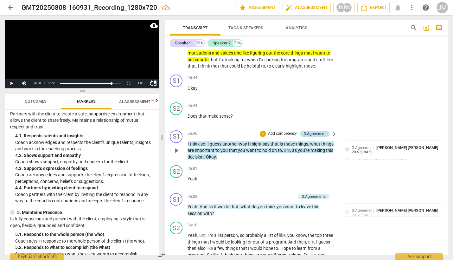
click at [317, 134] on div "3.Agreement" at bounding box center [315, 134] width 22 height 6
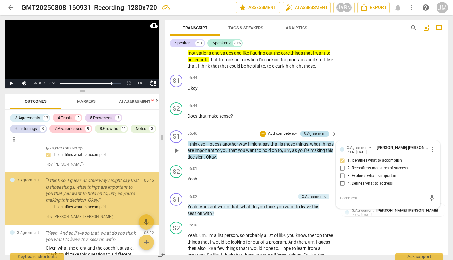
scroll to position [389, 0]
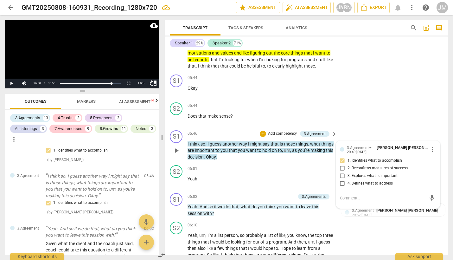
click at [278, 131] on p "Add competency" at bounding box center [282, 134] width 30 height 6
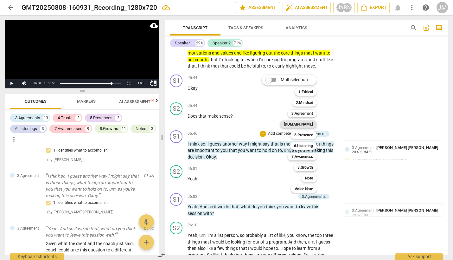
click at [306, 125] on b "[DOMAIN_NAME]" at bounding box center [298, 124] width 29 height 8
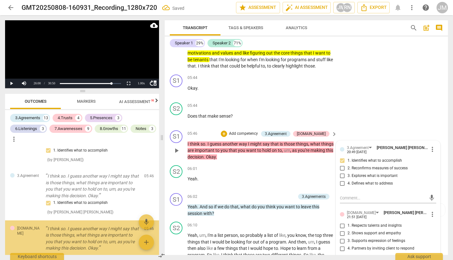
scroll to position [437, 0]
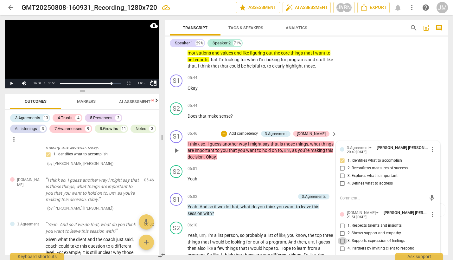
click at [340, 241] on input "3. Supports expression of feelings" at bounding box center [342, 241] width 10 height 8
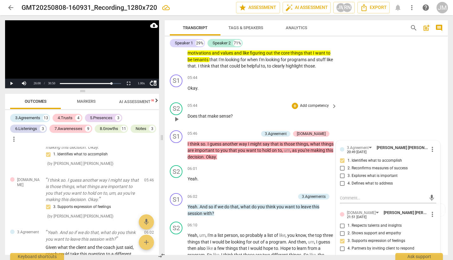
click at [392, 123] on div "S2 play_arrow pause 05:44 + Add competency keyboard_arrow_right Does that make …" at bounding box center [306, 114] width 283 height 28
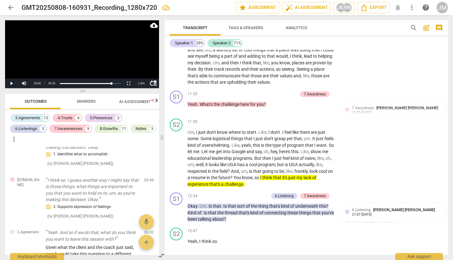
scroll to position [1527, 0]
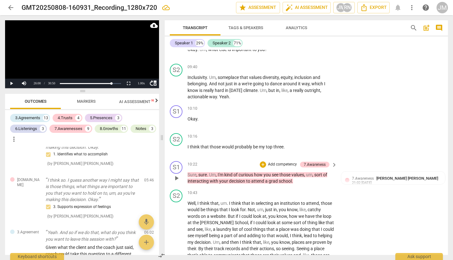
click at [288, 163] on p "Add competency" at bounding box center [282, 164] width 30 height 6
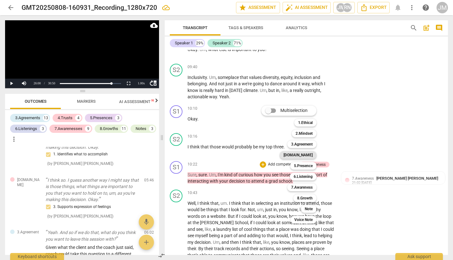
click at [307, 152] on b "[DOMAIN_NAME]" at bounding box center [297, 155] width 29 height 8
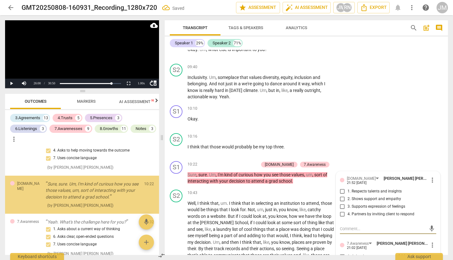
scroll to position [879, 0]
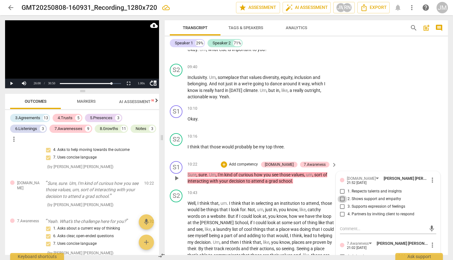
click at [340, 197] on input "2. Shows support and empathy" at bounding box center [342, 199] width 10 height 8
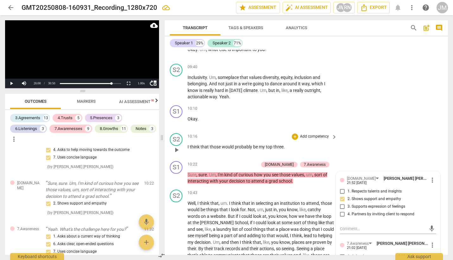
click at [387, 143] on div "S2 play_arrow pause 10:16 + Add competency keyboard_arrow_right I think that th…" at bounding box center [306, 144] width 283 height 28
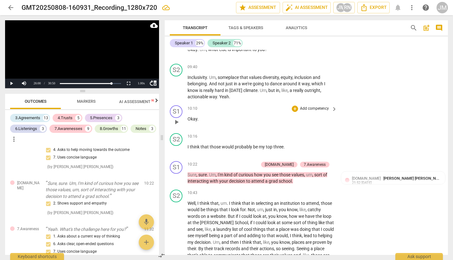
click at [319, 110] on p "Add competency" at bounding box center [314, 109] width 30 height 6
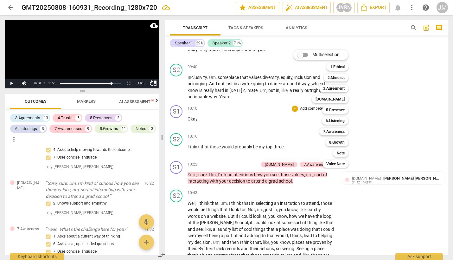
drag, startPoint x: 319, startPoint y: 110, endPoint x: 312, endPoint y: 118, distance: 10.8
click at [312, 118] on div "Multiselection m 1.Ethical 1 2.Mindset 2 3.Agreement 3 [DOMAIN_NAME] 4 5.Presen…" at bounding box center [326, 108] width 70 height 121
click at [406, 101] on div at bounding box center [226, 130] width 453 height 260
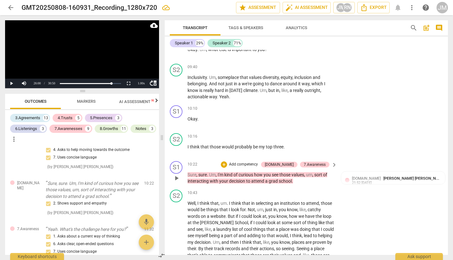
click at [256, 164] on p "Add competency" at bounding box center [243, 164] width 30 height 6
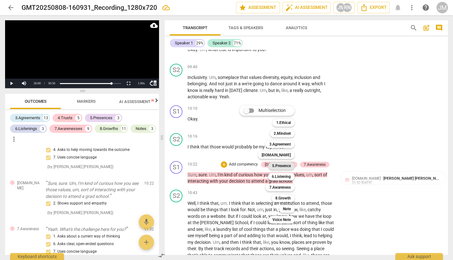
click at [283, 165] on b "5.Presence" at bounding box center [281, 166] width 19 height 8
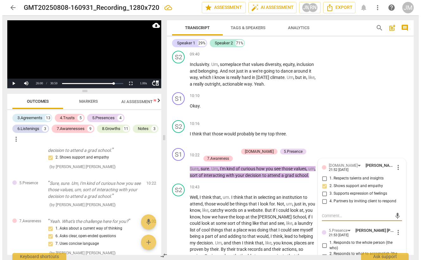
scroll to position [1612, 0]
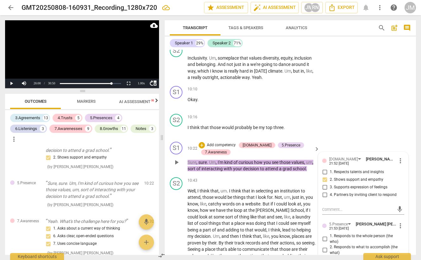
click at [356, 230] on div "5.Presence [PERSON_NAME] [PERSON_NAME] 21:53 [DATE]" at bounding box center [362, 226] width 67 height 10
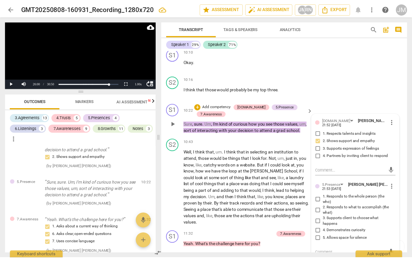
scroll to position [1663, 0]
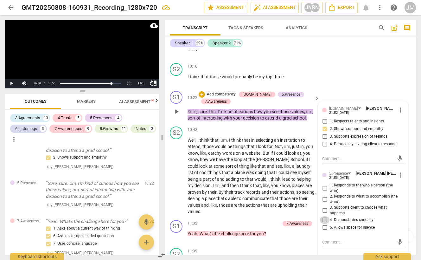
click at [325, 223] on input "4. Demonstrates curiosity" at bounding box center [324, 220] width 10 height 8
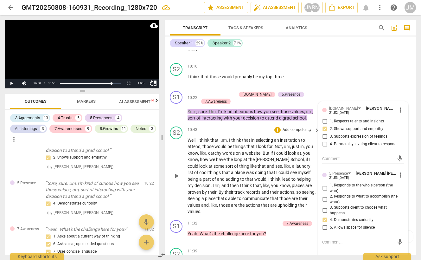
click at [298, 215] on p "Well , I think that , um . I think that in selecting an institution to attend ,…" at bounding box center [251, 176] width 129 height 78
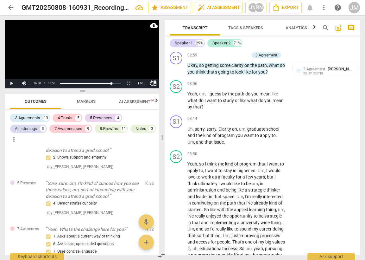
scroll to position [522, 0]
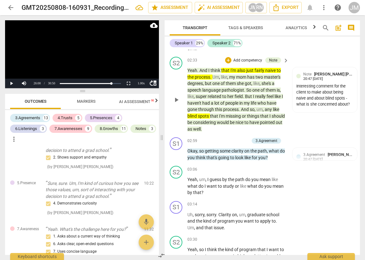
click at [244, 58] on p "Add competency" at bounding box center [248, 61] width 30 height 6
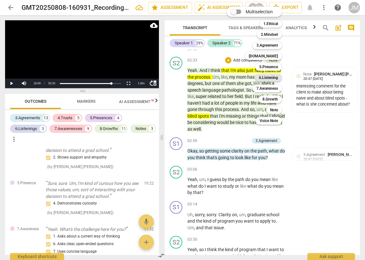
click at [267, 78] on b "6.Listening" at bounding box center [268, 78] width 19 height 8
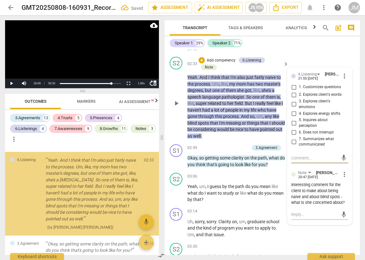
scroll to position [319, 0]
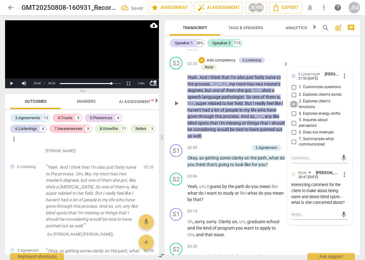
click at [293, 104] on input "3. Explores client's emotions" at bounding box center [294, 104] width 10 height 8
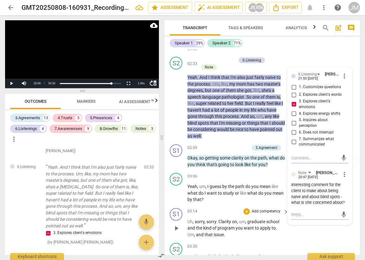
click at [305, 239] on div "S1 play_arrow pause 03:14 + Add competency keyboard_arrow_right Uh , sorry , so…" at bounding box center [262, 222] width 195 height 35
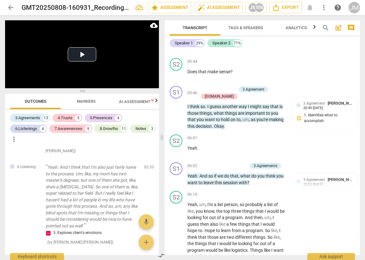
scroll to position [891, 0]
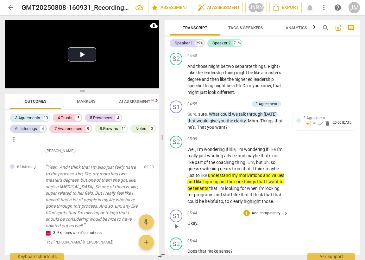
click at [261, 226] on p "Okay ." at bounding box center [236, 223] width 98 height 7
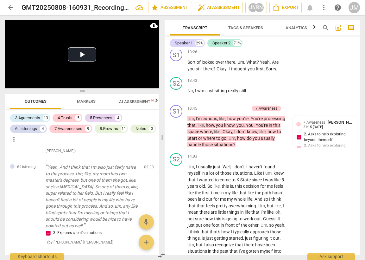
scroll to position [2398, 0]
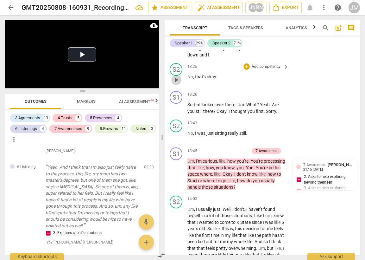
click at [176, 84] on span "play_arrow" at bounding box center [177, 80] width 8 height 8
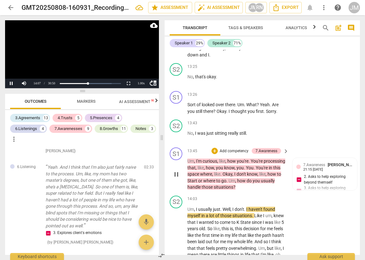
click at [233, 154] on p "Add competency" at bounding box center [234, 151] width 30 height 6
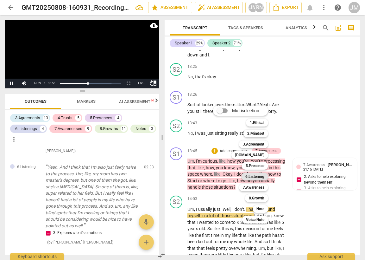
click at [253, 176] on b "6.Listening" at bounding box center [254, 177] width 19 height 8
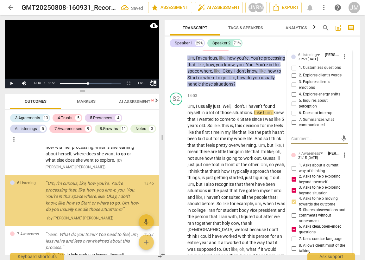
scroll to position [1368, 0]
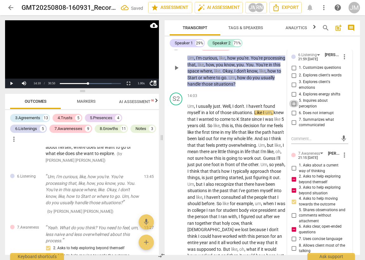
click at [293, 107] on input "5. Inquires about perception" at bounding box center [294, 104] width 10 height 8
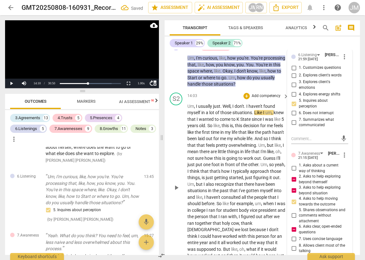
click at [219, 180] on p "Um , I usually just . Well , I don't . I haven't found myself in a lot of those…" at bounding box center [236, 187] width 98 height 169
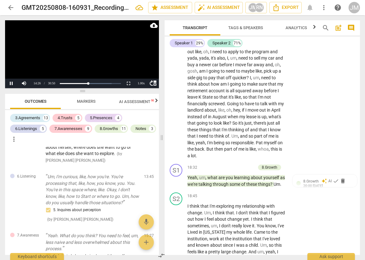
scroll to position [3181, 0]
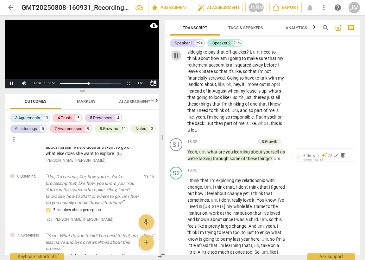
click at [176, 53] on span "pause" at bounding box center [177, 56] width 8 height 8
click at [176, 53] on span "play_arrow" at bounding box center [177, 56] width 8 height 8
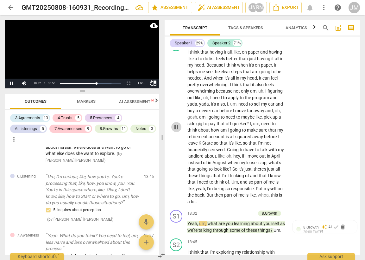
click at [176, 127] on span "pause" at bounding box center [177, 127] width 8 height 8
click at [242, 213] on p "Add competency" at bounding box center [240, 214] width 30 height 6
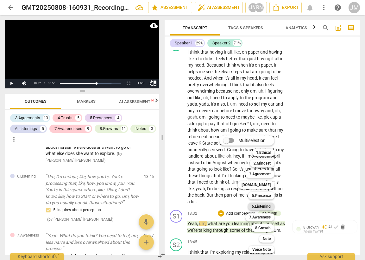
click at [257, 204] on b "6.Listening" at bounding box center [261, 206] width 19 height 8
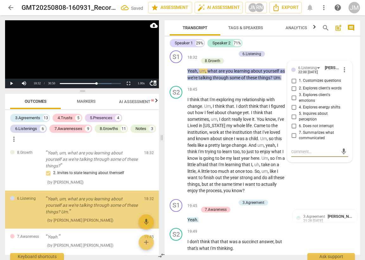
scroll to position [1747, 0]
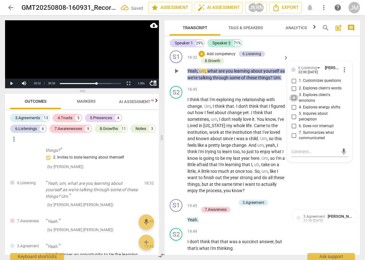
click at [293, 98] on input "3. Explores client's emotions" at bounding box center [294, 98] width 10 height 8
click at [305, 153] on textarea at bounding box center [314, 151] width 47 height 6
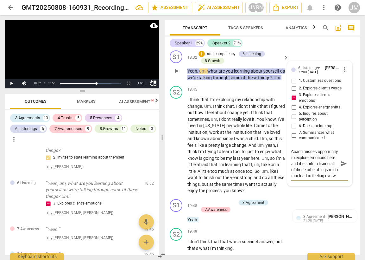
scroll to position [11, 0]
click at [340, 161] on span "send" at bounding box center [343, 163] width 7 height 7
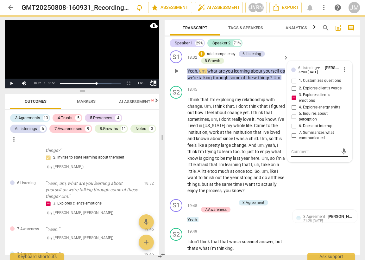
scroll to position [0, 0]
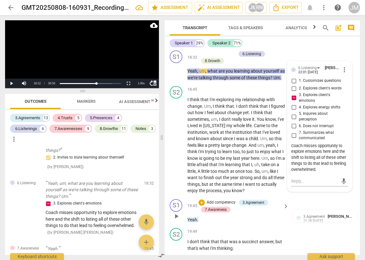
click at [273, 223] on div "19:45 + Add competency 3.Agreement 7.Awareness keyboard_arrow_right Yeah ." at bounding box center [238, 211] width 102 height 24
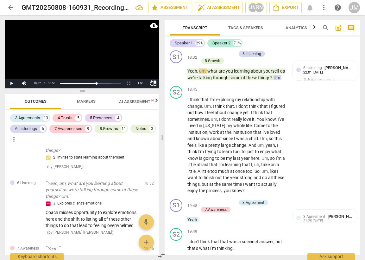
click at [338, 28] on span "post_add" at bounding box center [339, 28] width 8 height 8
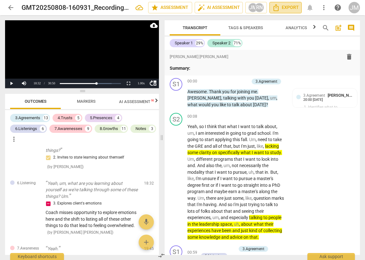
click at [293, 10] on span "Export" at bounding box center [285, 8] width 27 height 8
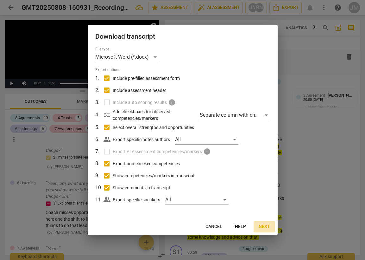
click at [265, 226] on span "Next" at bounding box center [264, 226] width 11 height 6
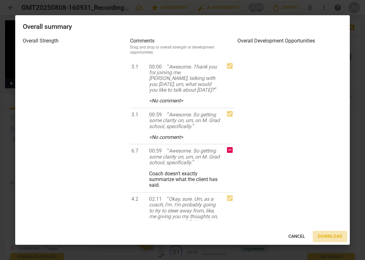
click at [320, 235] on span "Download" at bounding box center [330, 236] width 24 height 6
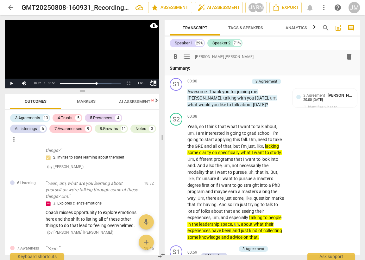
click at [268, 62] on div "format_bold format_list_bulleted [PERSON_NAME] [PERSON_NAME] delete Summary:" at bounding box center [262, 61] width 185 height 21
